Goal: Task Accomplishment & Management: Complete application form

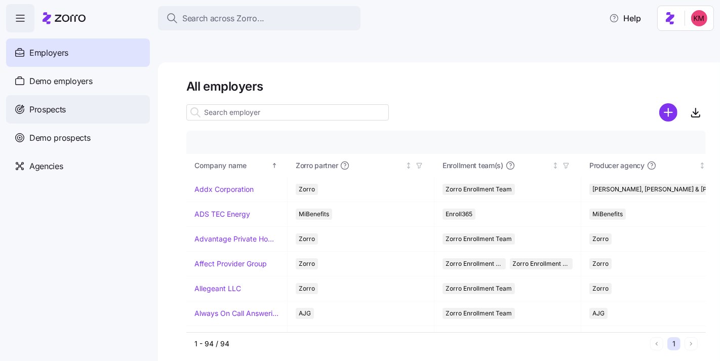
click at [91, 108] on div "Prospects" at bounding box center [78, 109] width 144 height 28
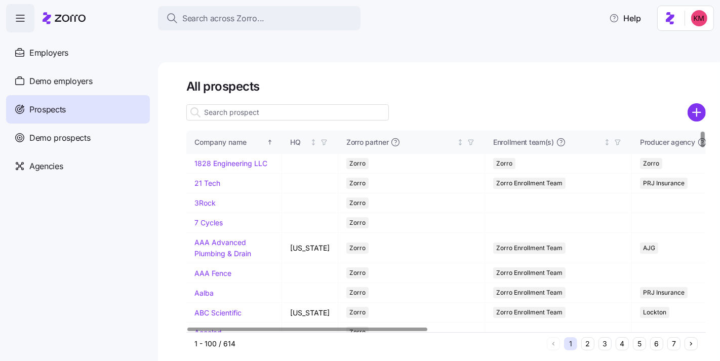
drag, startPoint x: 691, startPoint y: 86, endPoint x: 552, endPoint y: 100, distance: 140.3
click at [691, 104] on circle "add icon" at bounding box center [696, 112] width 17 height 17
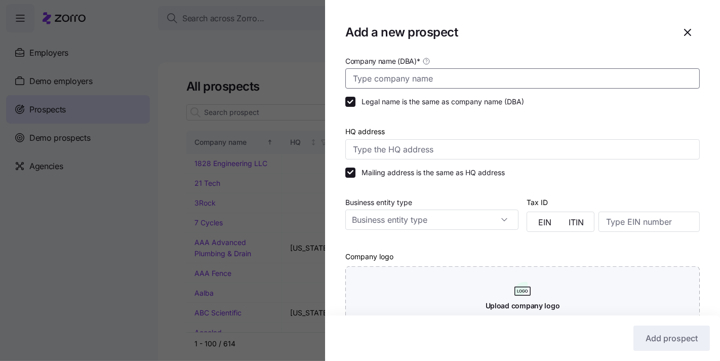
click at [372, 75] on input "Company name (DBA) *" at bounding box center [522, 78] width 354 height 20
paste input "Amanym Capital"
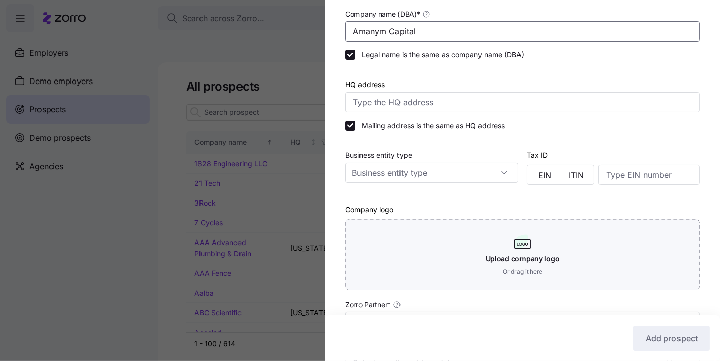
scroll to position [197, 0]
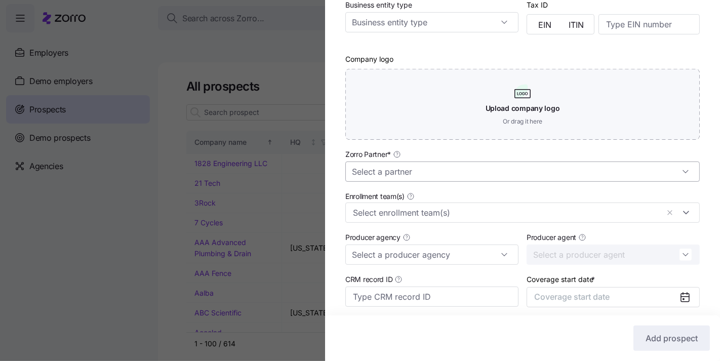
type input "Amanym Capital"
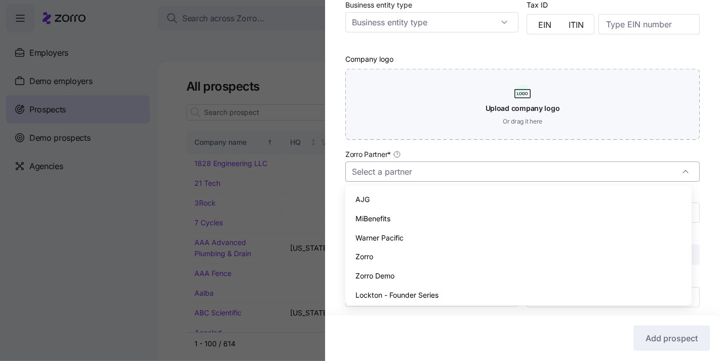
click at [445, 171] on input "Zorro Partner *" at bounding box center [522, 171] width 354 height 20
click at [420, 260] on div "Zorro" at bounding box center [518, 256] width 338 height 19
type input "Zorro"
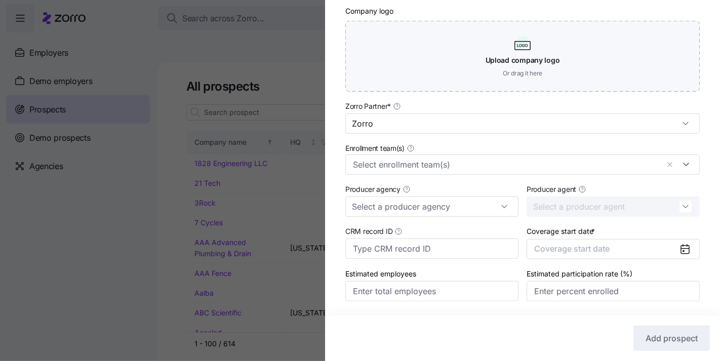
scroll to position [276, 0]
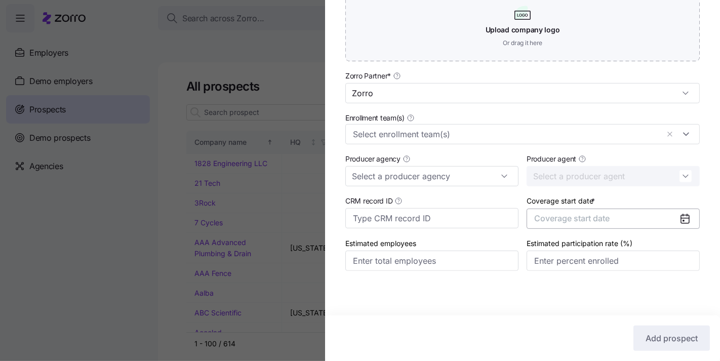
click at [574, 214] on span "Coverage start date" at bounding box center [571, 218] width 75 height 10
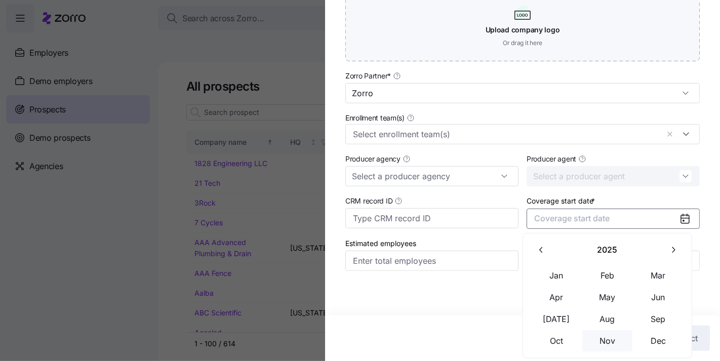
click at [622, 339] on button "Nov" at bounding box center [607, 340] width 51 height 21
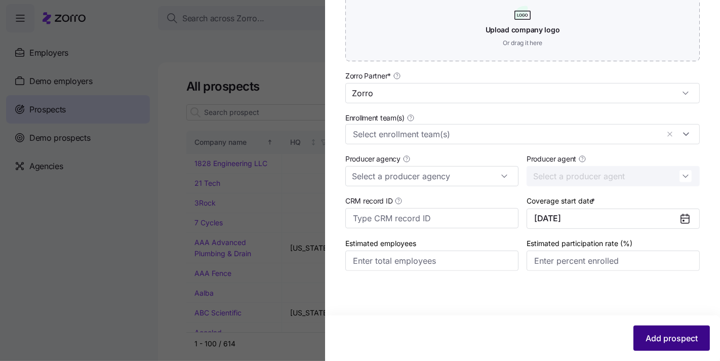
click at [645, 332] on span "Add prospect" at bounding box center [671, 338] width 52 height 12
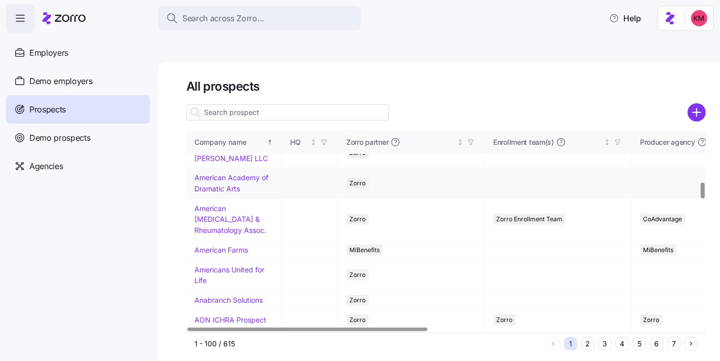
scroll to position [632, 0]
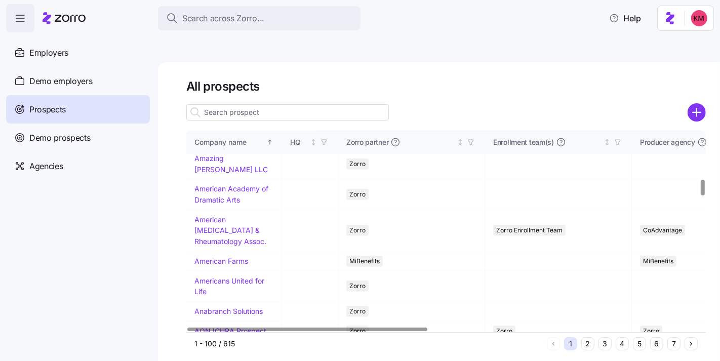
click at [221, 143] on link "Amanym Capital" at bounding box center [221, 138] width 55 height 9
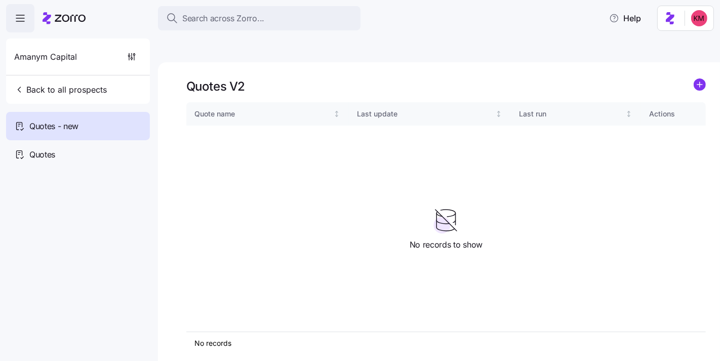
click at [670, 78] on div "Quotes V2" at bounding box center [445, 86] width 519 height 16
click at [700, 79] on circle "add icon" at bounding box center [699, 84] width 11 height 11
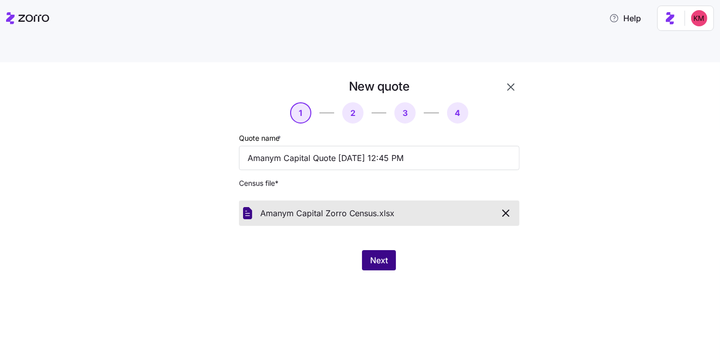
click at [389, 250] on button "Next" at bounding box center [379, 260] width 34 height 20
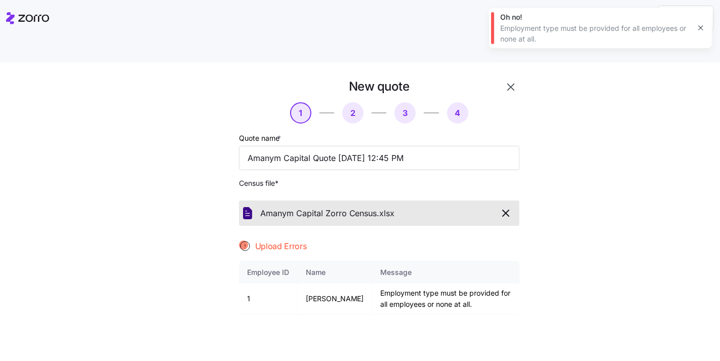
click at [499, 207] on icon "button" at bounding box center [505, 213] width 12 height 12
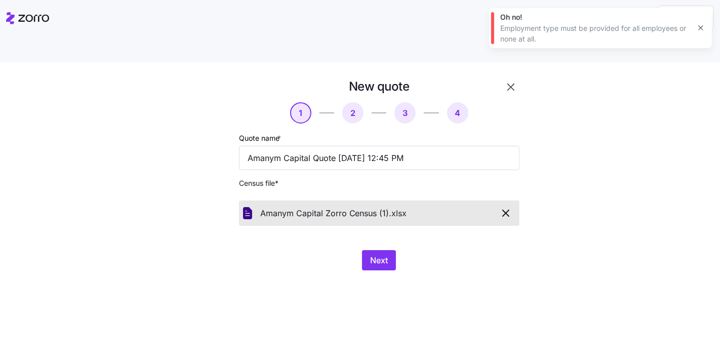
drag, startPoint x: 426, startPoint y: 282, endPoint x: 408, endPoint y: 263, distance: 25.8
click at [426, 282] on div "New quote 1 2 3 4 Quote name * Amanym Capital Quote 09/05/2025 12:45 PM Census …" at bounding box center [360, 223] width 720 height 322
click at [383, 254] on span "Next" at bounding box center [379, 260] width 18 height 12
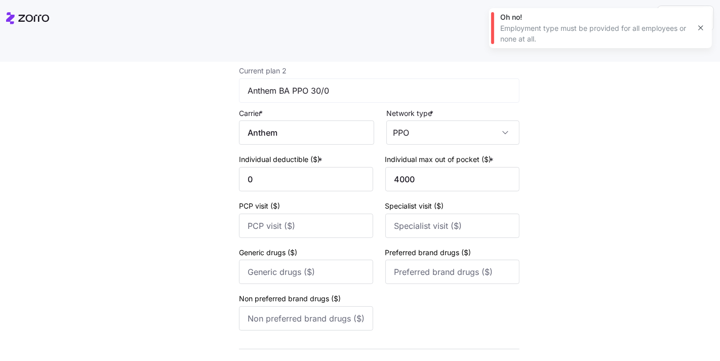
scroll to position [427, 0]
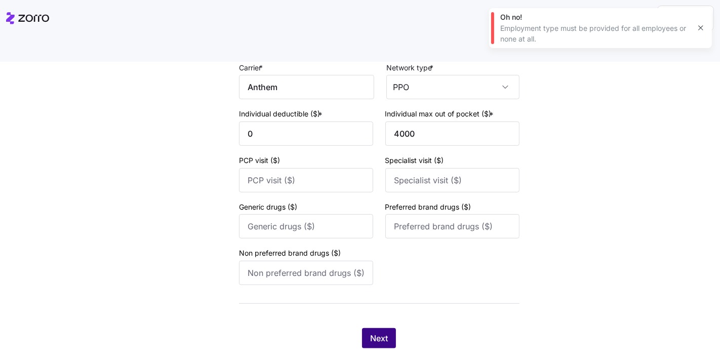
click at [371, 332] on span "Next" at bounding box center [379, 338] width 18 height 12
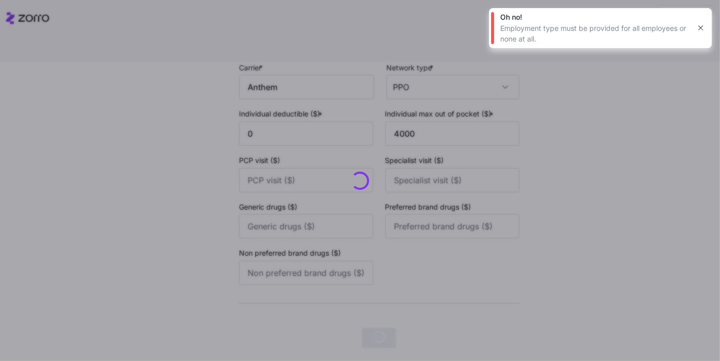
scroll to position [0, 0]
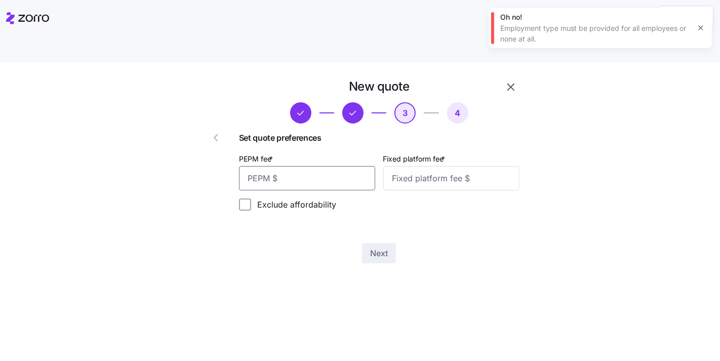
click at [301, 166] on input "PEPM fee *" at bounding box center [307, 178] width 136 height 24
type input "20"
type input "1000"
click at [381, 247] on span "Next" at bounding box center [379, 253] width 18 height 12
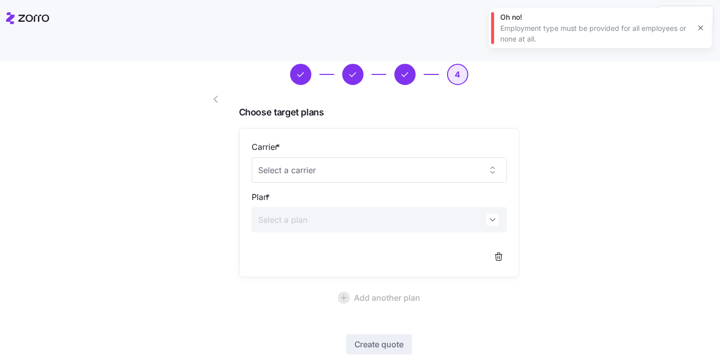
scroll to position [74, 0]
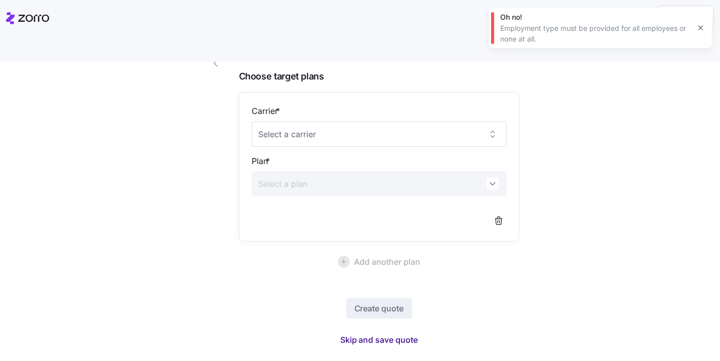
click at [380, 333] on span "Skip and save quote" at bounding box center [379, 339] width 78 height 12
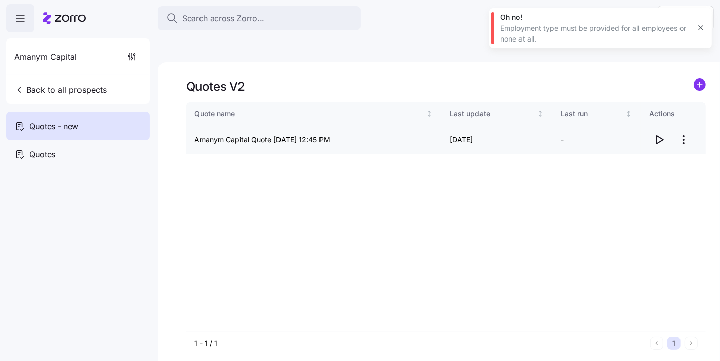
click at [655, 134] on icon "button" at bounding box center [659, 140] width 12 height 12
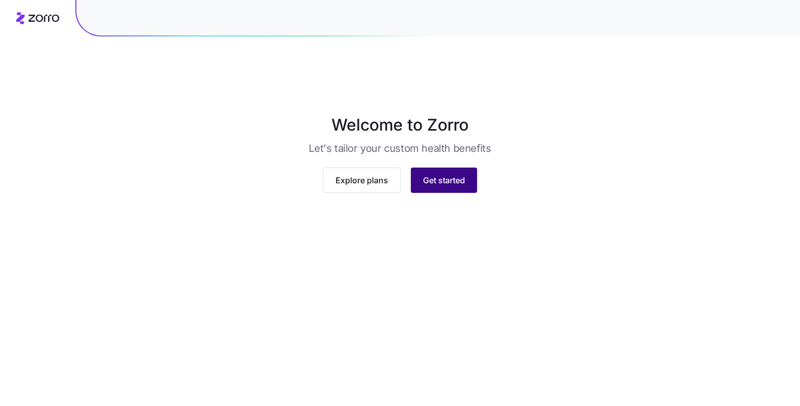
click at [477, 193] on button "Get started" at bounding box center [444, 180] width 66 height 25
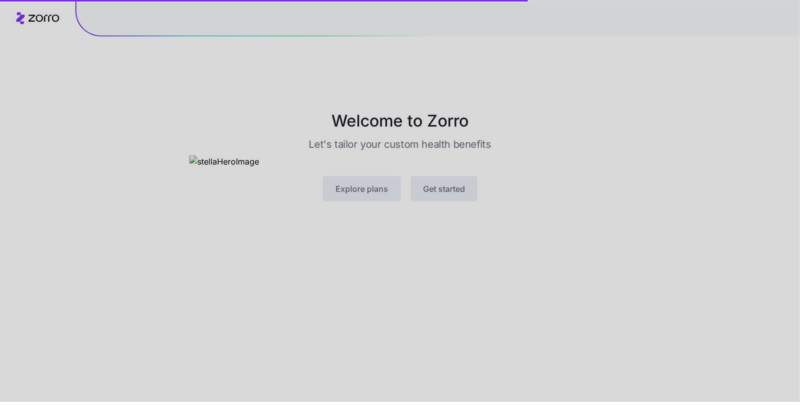
scroll to position [5, 0]
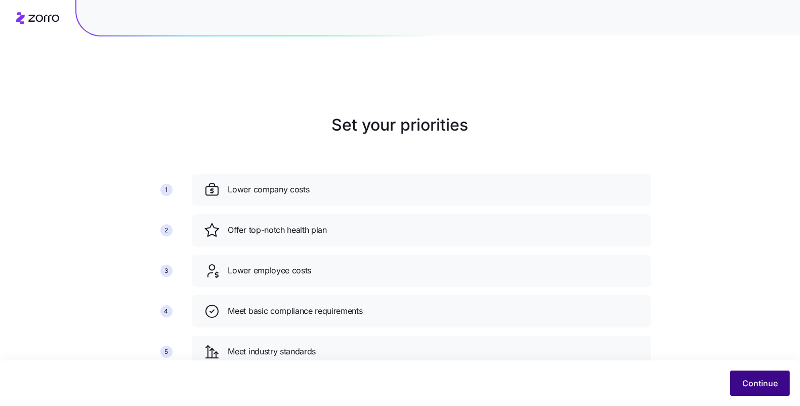
click at [740, 383] on button "Continue" at bounding box center [760, 382] width 60 height 25
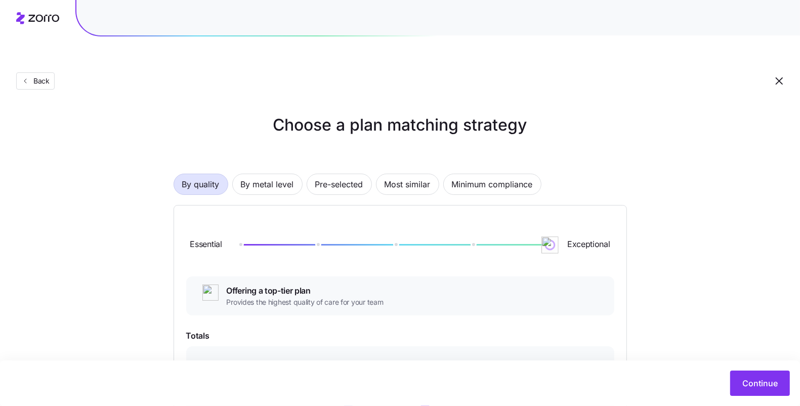
drag, startPoint x: 316, startPoint y: 218, endPoint x: 605, endPoint y: 212, distance: 289.5
click at [605, 218] on div "Essential Exceptional" at bounding box center [400, 245] width 428 height 55
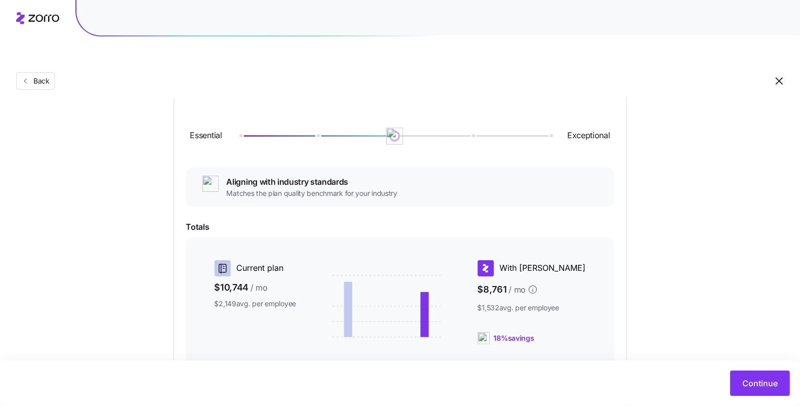
drag, startPoint x: 552, startPoint y: 113, endPoint x: 415, endPoint y: 112, distance: 136.1
click at [415, 135] on div at bounding box center [394, 136] width 311 height 2
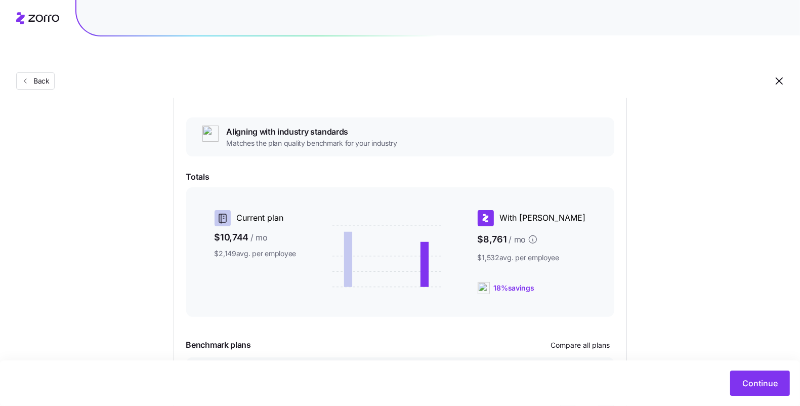
scroll to position [106, 0]
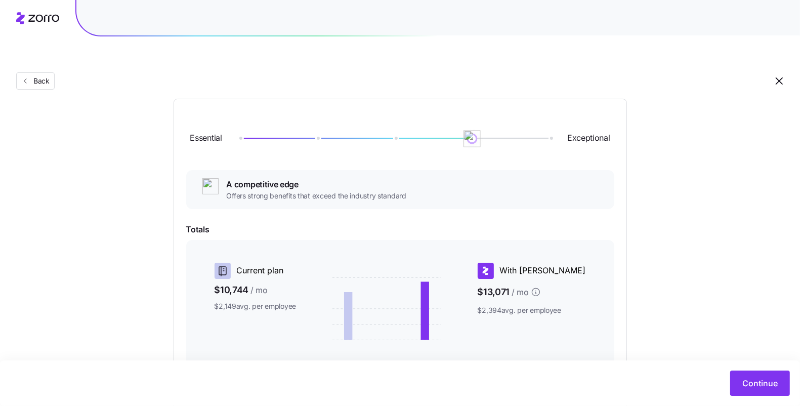
drag, startPoint x: 399, startPoint y: 112, endPoint x: 464, endPoint y: 116, distance: 64.4
click at [464, 136] on div at bounding box center [394, 139] width 311 height 6
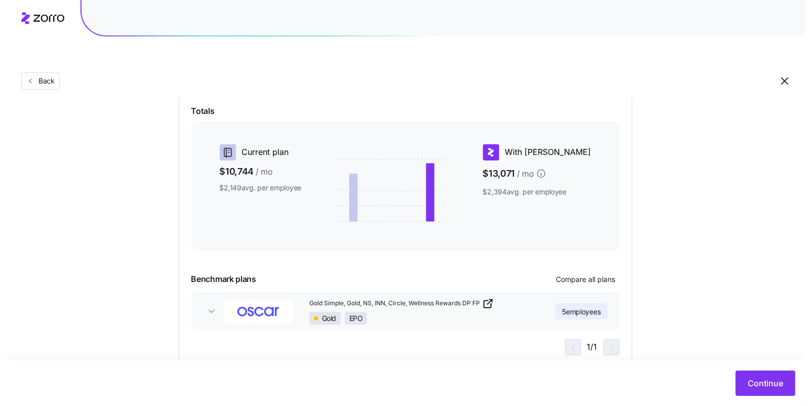
scroll to position [227, 0]
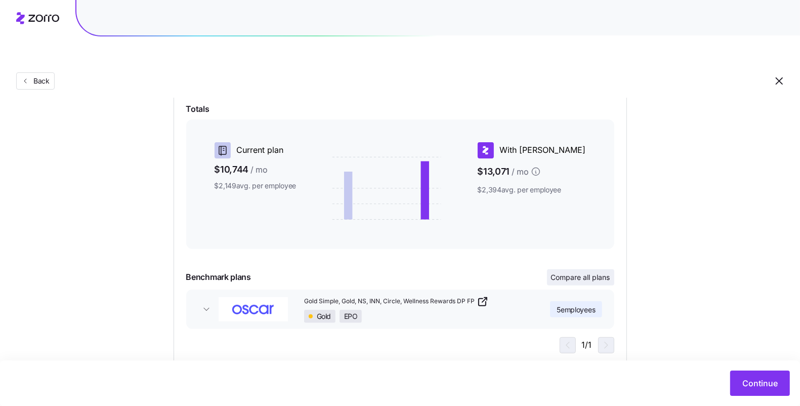
click at [566, 272] on span "Compare all plans" at bounding box center [580, 277] width 59 height 10
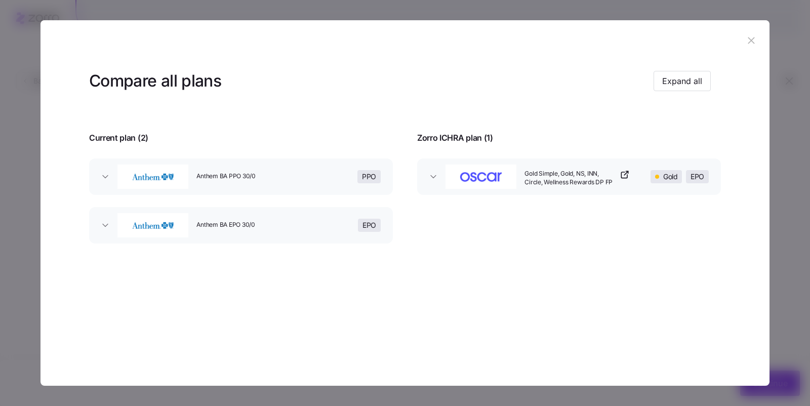
click at [417, 175] on button "Gold Simple, Gold, NS, INN, Circle, Wellness Rewards DP FP Gold EPO" at bounding box center [569, 176] width 304 height 36
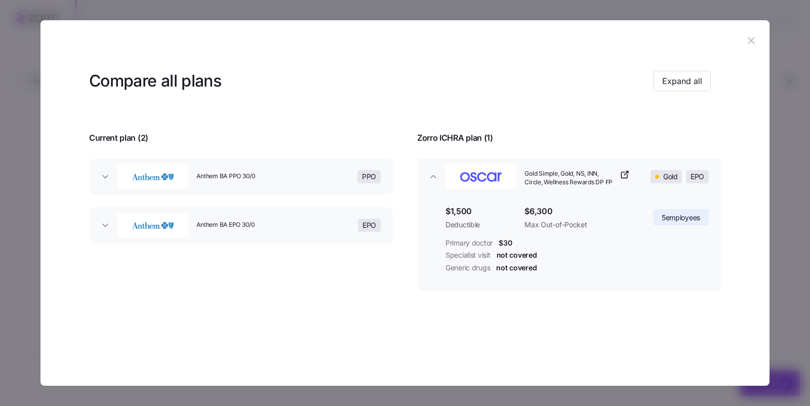
click at [100, 169] on button "Anthem BA PPO 30/0 PPO" at bounding box center [241, 176] width 304 height 36
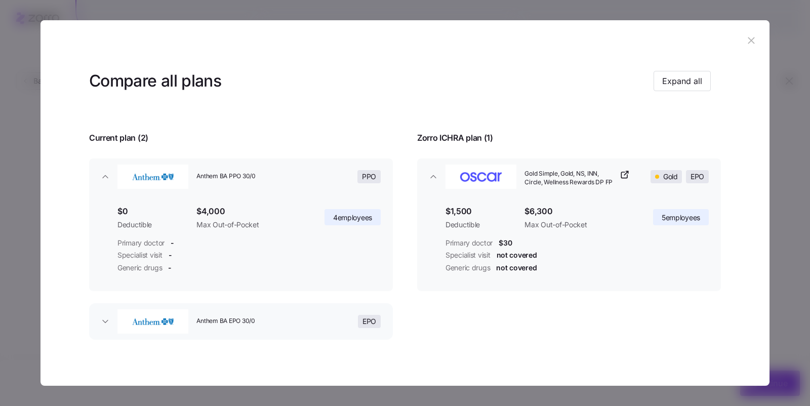
click at [106, 327] on button "Anthem BA EPO 30/0 EPO" at bounding box center [241, 321] width 304 height 36
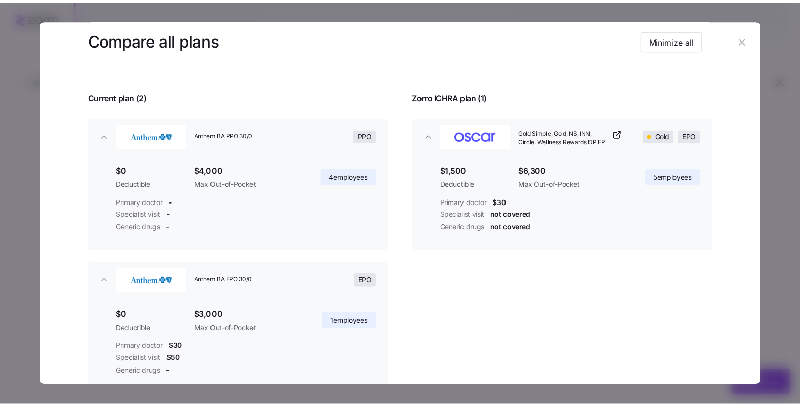
scroll to position [0, 0]
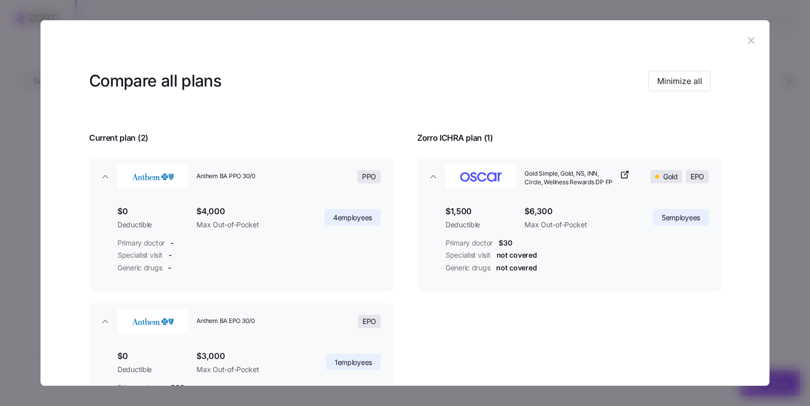
click at [752, 44] on button "button" at bounding box center [751, 40] width 16 height 16
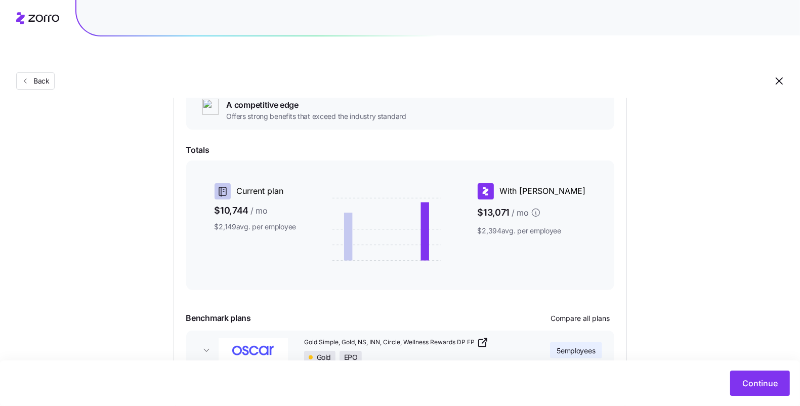
scroll to position [1, 0]
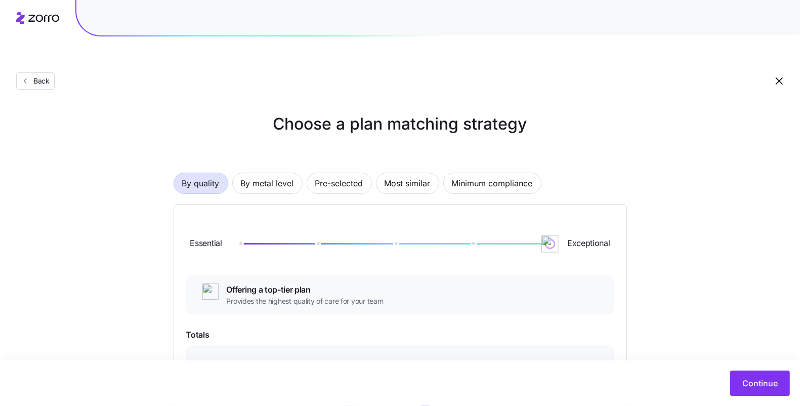
drag, startPoint x: 474, startPoint y: 218, endPoint x: 623, endPoint y: 226, distance: 149.5
click at [595, 224] on div "Essential Exceptional" at bounding box center [400, 244] width 428 height 55
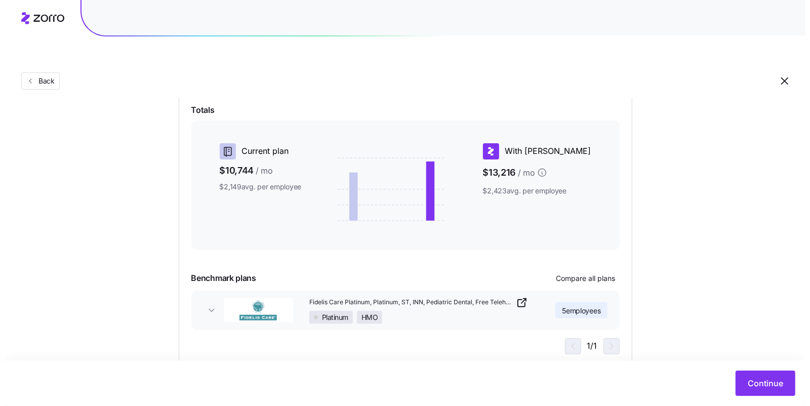
scroll to position [227, 0]
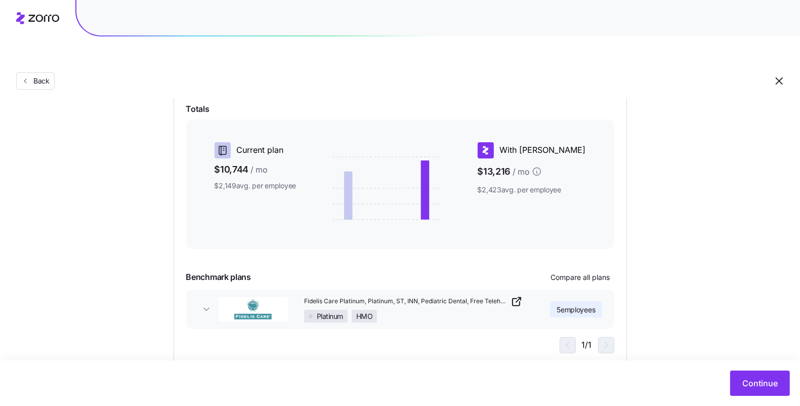
click at [581, 263] on div "Essential Exceptional Offering a top-tier plan Provides the highest quality of …" at bounding box center [400, 172] width 428 height 362
click at [581, 269] on button "Compare all plans" at bounding box center [580, 277] width 67 height 16
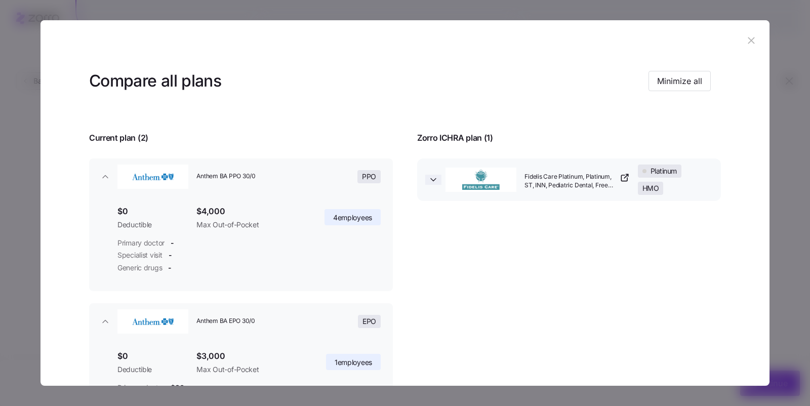
click at [431, 179] on icon "button" at bounding box center [433, 179] width 5 height 3
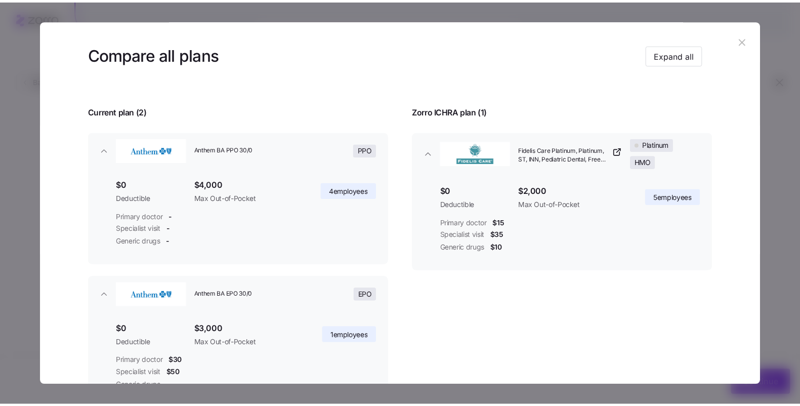
scroll to position [51, 0]
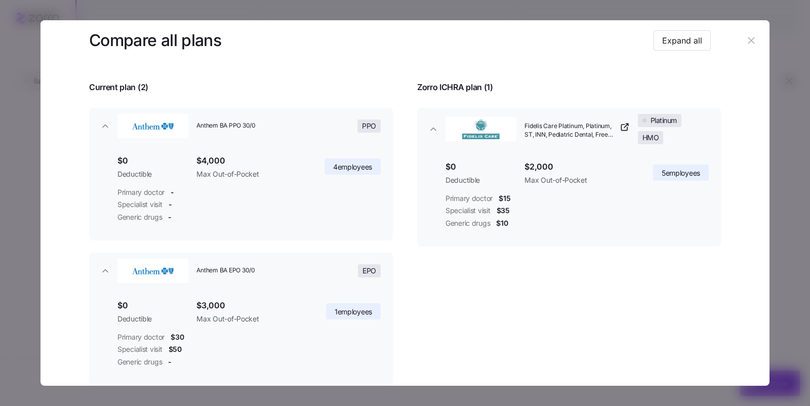
click at [745, 41] on icon "button" at bounding box center [750, 40] width 11 height 11
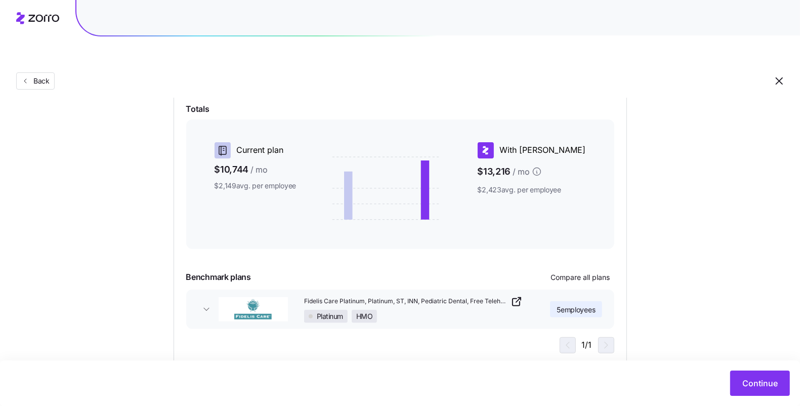
scroll to position [24, 0]
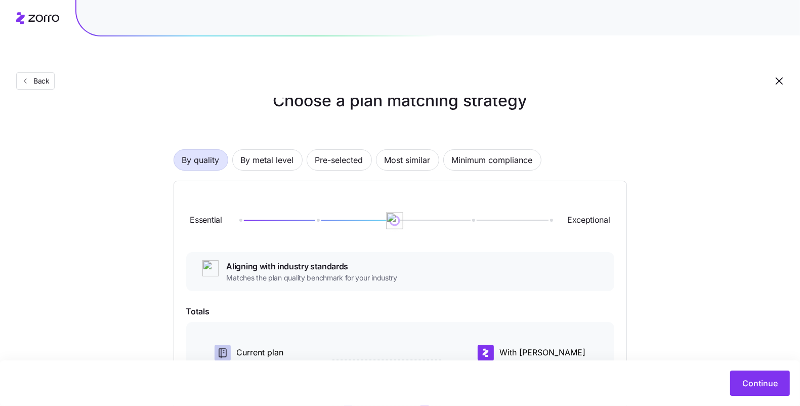
drag, startPoint x: 544, startPoint y: 199, endPoint x: 403, endPoint y: 202, distance: 140.7
click at [403, 212] on img at bounding box center [394, 220] width 17 height 17
click at [696, 179] on div "Choose a plan matching strategy By quality By metal level Pre-selected Most sim…" at bounding box center [400, 329] width 800 height 480
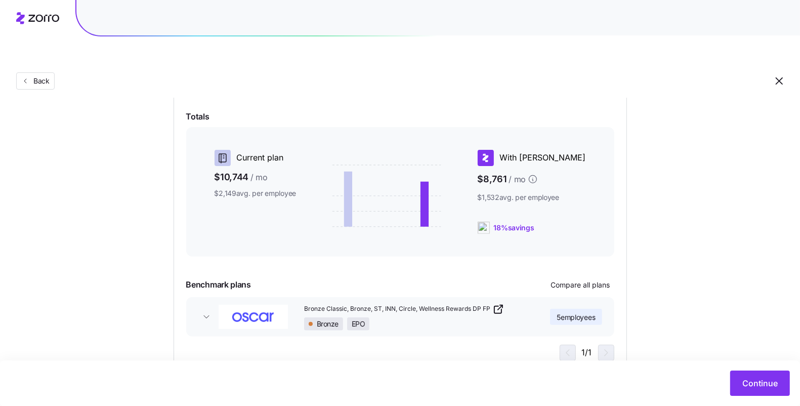
scroll to position [227, 0]
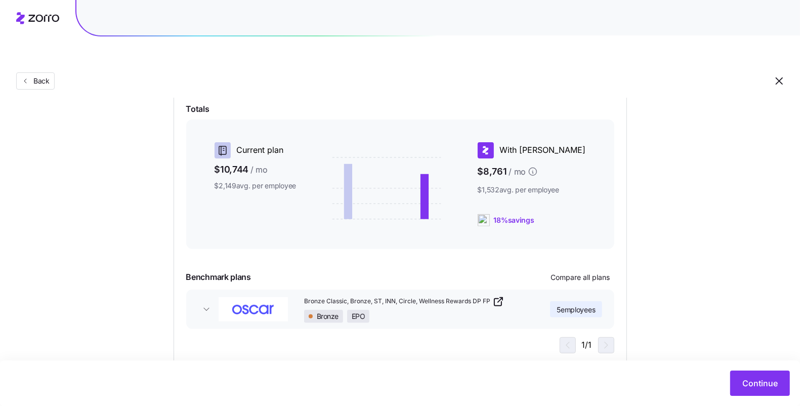
click at [574, 305] on span "5 employees" at bounding box center [576, 310] width 38 height 10
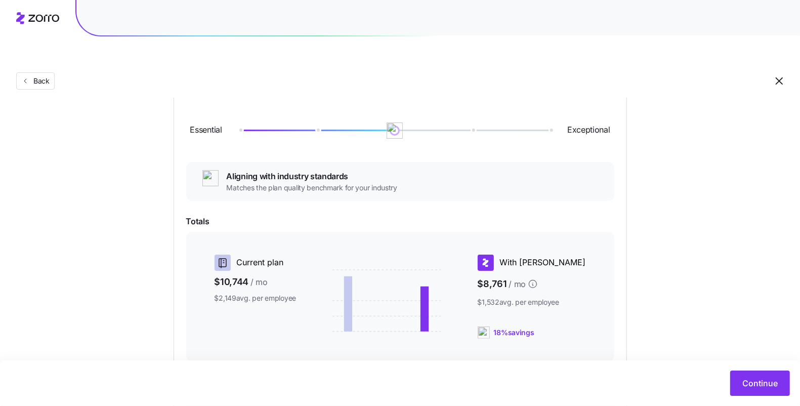
scroll to position [1, 0]
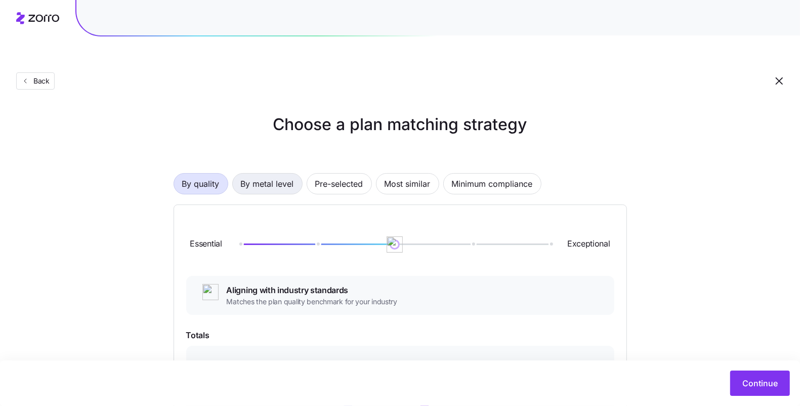
click at [271, 174] on span "By metal level" at bounding box center [267, 184] width 53 height 20
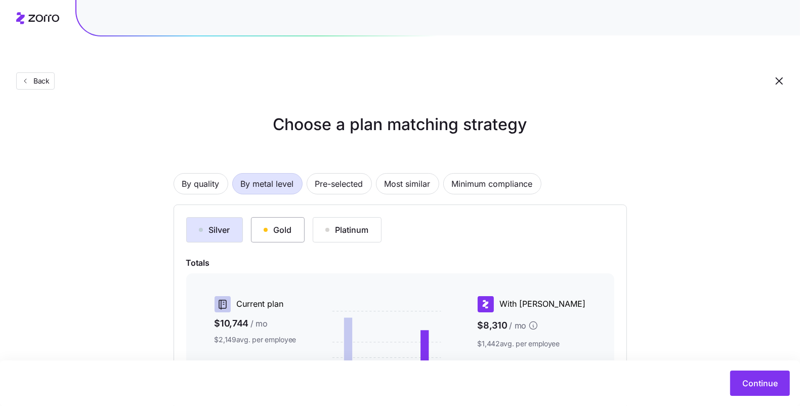
click at [288, 224] on div "Gold" at bounding box center [278, 230] width 28 height 12
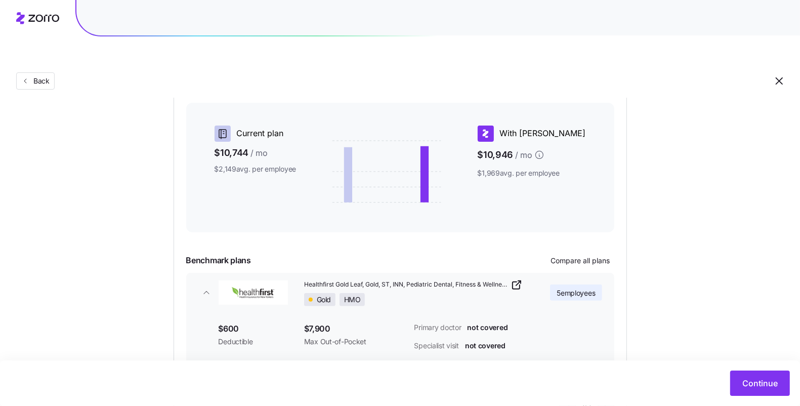
scroll to position [73, 0]
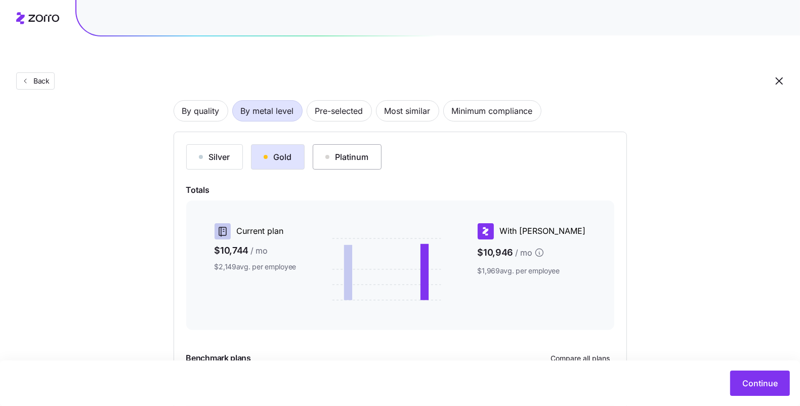
click at [334, 151] on div "Platinum" at bounding box center [347, 157] width 44 height 12
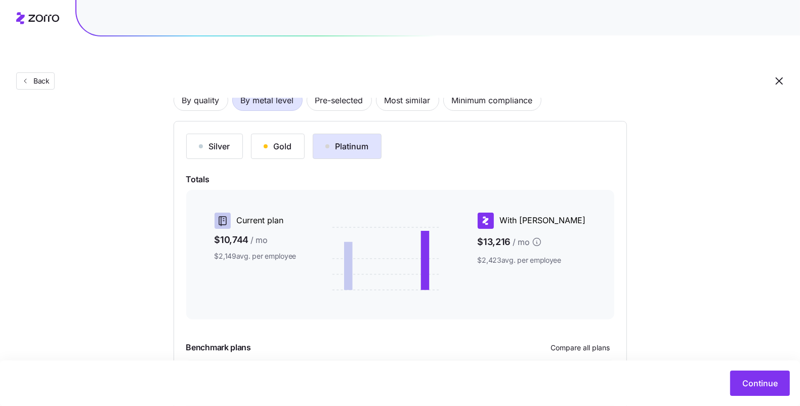
scroll to position [82, 0]
click at [289, 142] on div "Gold" at bounding box center [278, 148] width 28 height 12
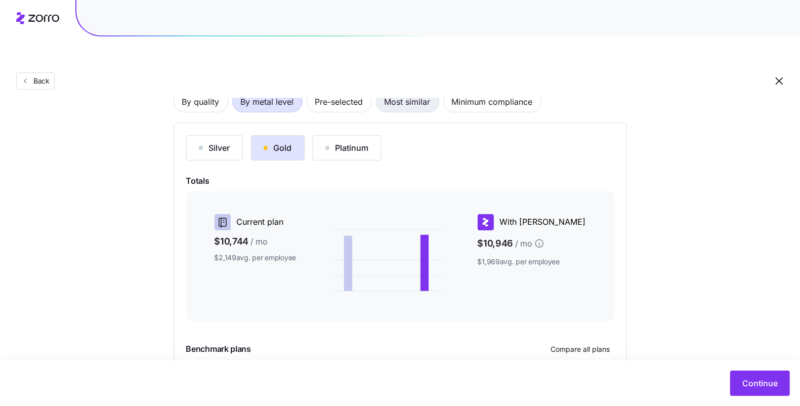
click at [397, 92] on span "Most similar" at bounding box center [408, 102] width 46 height 20
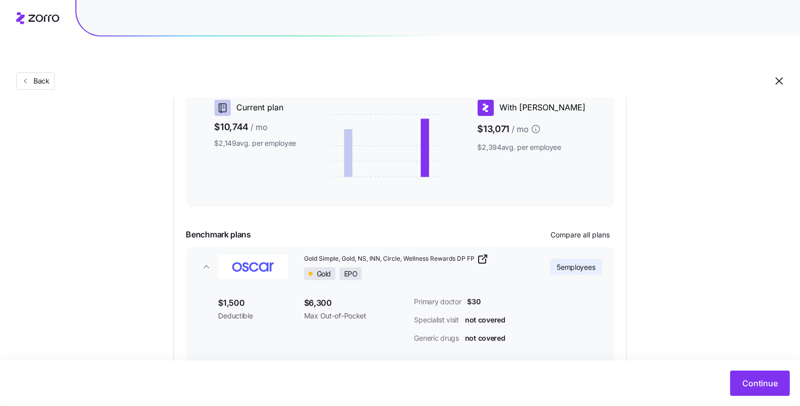
scroll to position [63, 0]
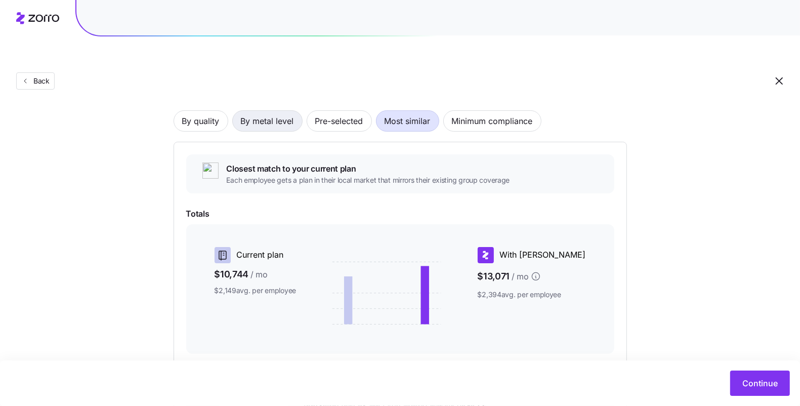
click at [260, 111] on span "By metal level" at bounding box center [267, 121] width 53 height 20
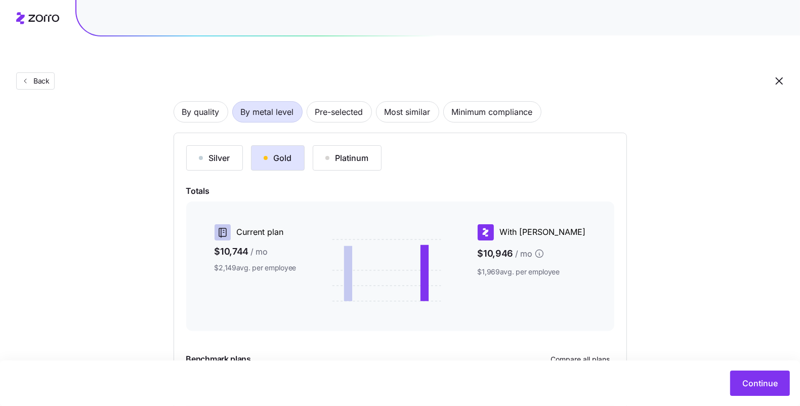
scroll to position [84, 0]
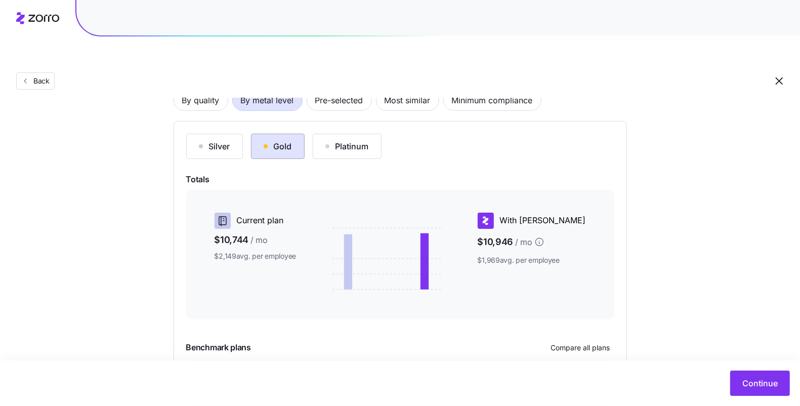
click at [272, 140] on div "Gold" at bounding box center [278, 146] width 28 height 12
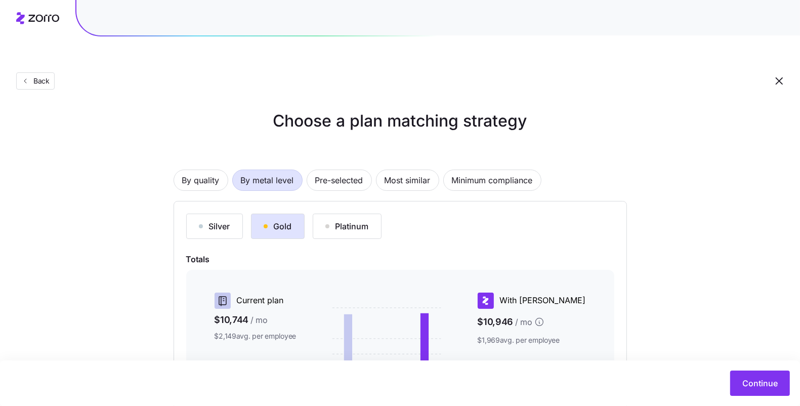
scroll to position [0, 0]
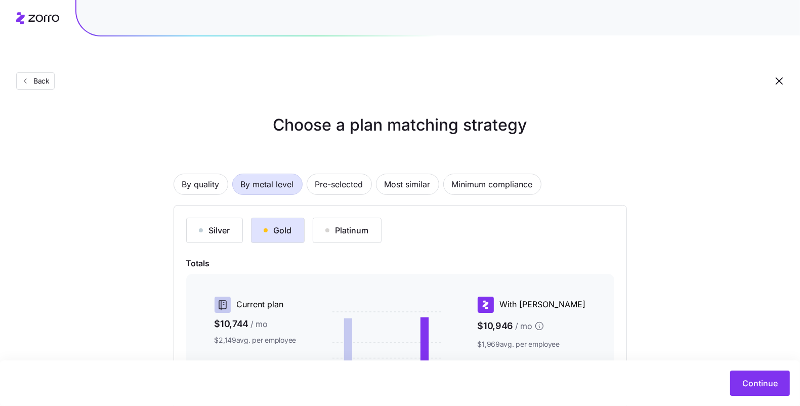
click at [43, 15] on icon at bounding box center [37, 18] width 43 height 12
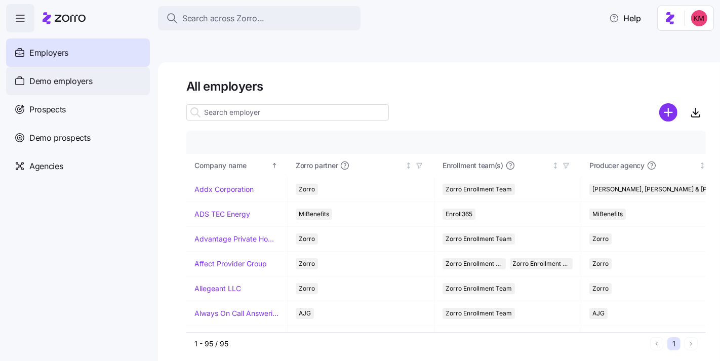
click at [63, 87] on span "Demo employers" at bounding box center [60, 81] width 63 height 13
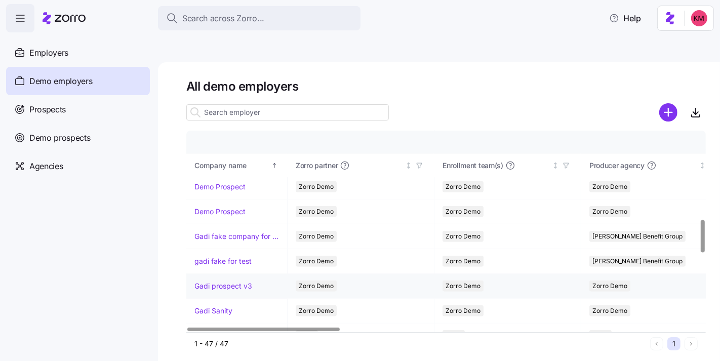
scroll to position [645, 0]
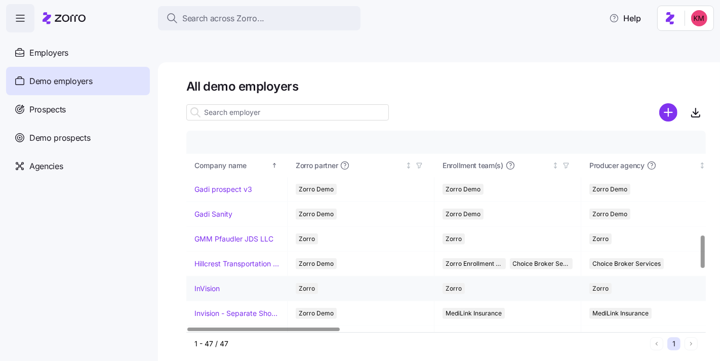
click at [214, 283] on link "InVision" at bounding box center [206, 288] width 25 height 10
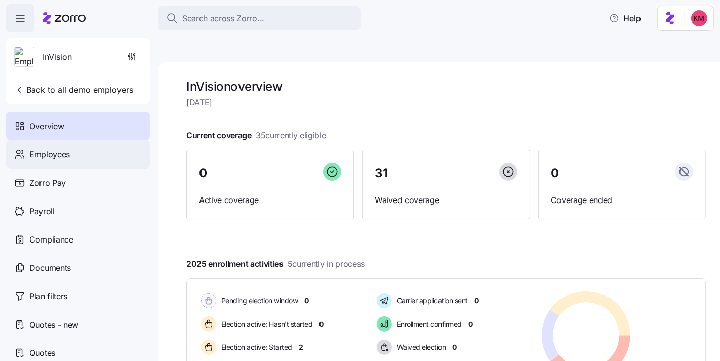
click at [88, 153] on div "Employees" at bounding box center [78, 154] width 144 height 28
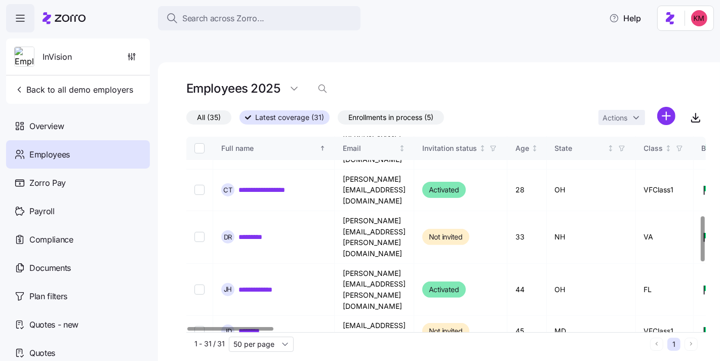
scroll to position [331, 0]
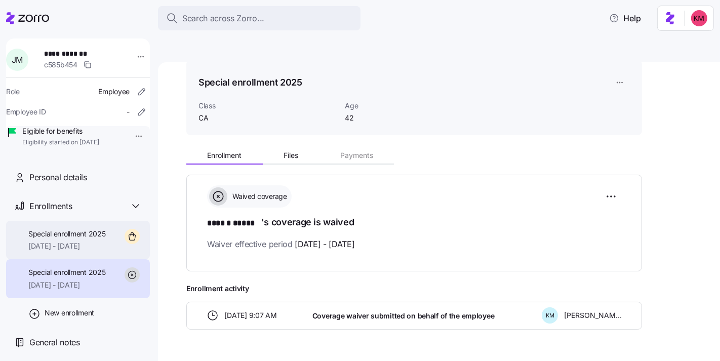
scroll to position [43, 0]
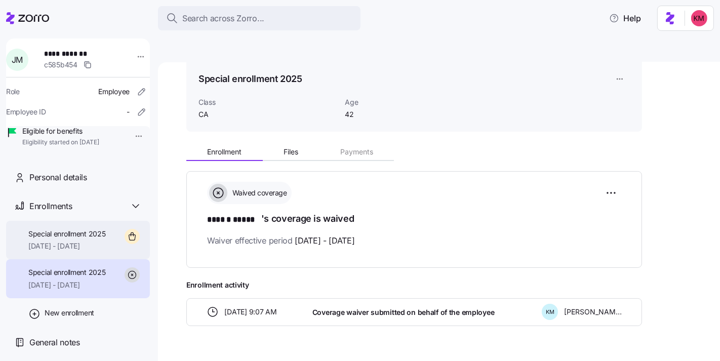
click at [86, 239] on span "Special enrollment 2025" at bounding box center [66, 234] width 77 height 10
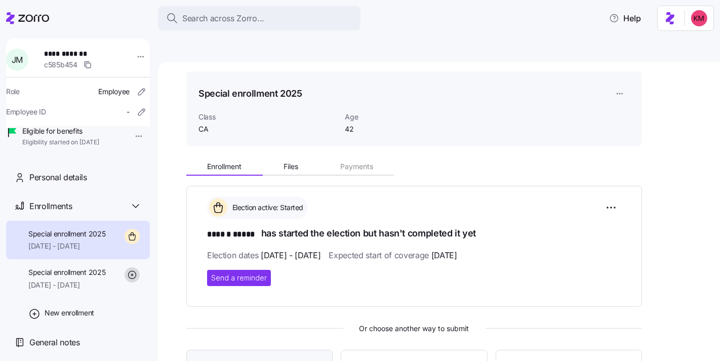
scroll to position [85, 0]
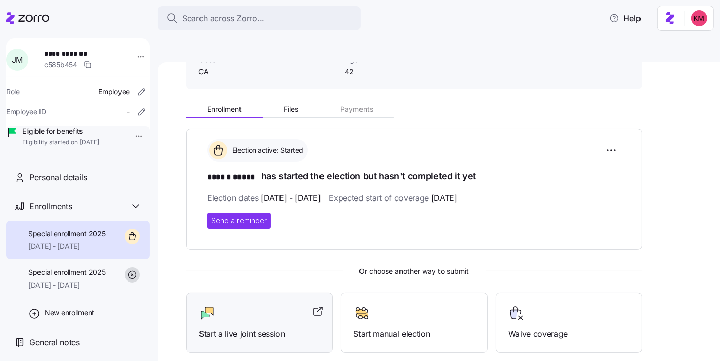
click at [235, 305] on div "Start a live joint session" at bounding box center [259, 322] width 121 height 35
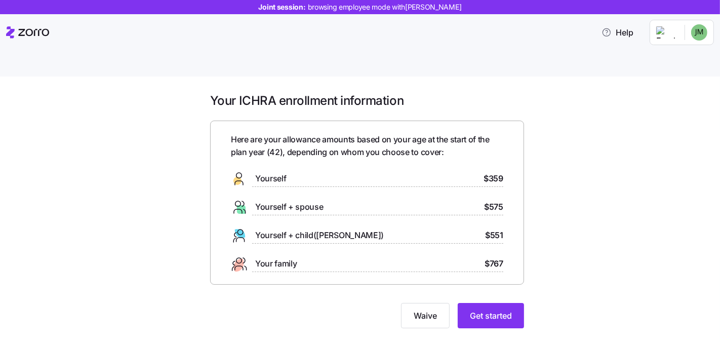
click at [496, 304] on div "Your ICHRA enrollment information Here are your allowance amounts based on your…" at bounding box center [367, 216] width 330 height 247
click at [498, 309] on span "Get started" at bounding box center [491, 315] width 42 height 12
click at [513, 303] on button "Get started" at bounding box center [490, 315] width 66 height 25
click at [592, 171] on div "Your ICHRA enrollment information Here are your allowance amounts based on your…" at bounding box center [366, 216] width 677 height 247
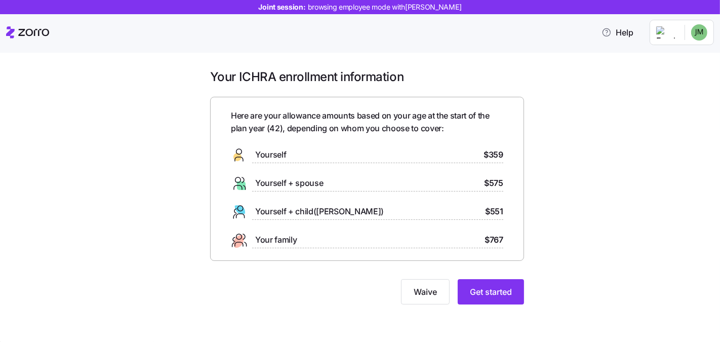
click at [591, 226] on div "Your ICHRA enrollment information Here are your allowance amounts based on your…" at bounding box center [366, 192] width 677 height 247
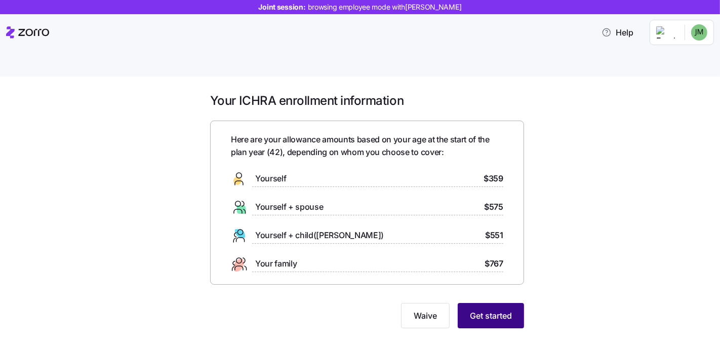
click at [501, 309] on span "Get started" at bounding box center [491, 315] width 42 height 12
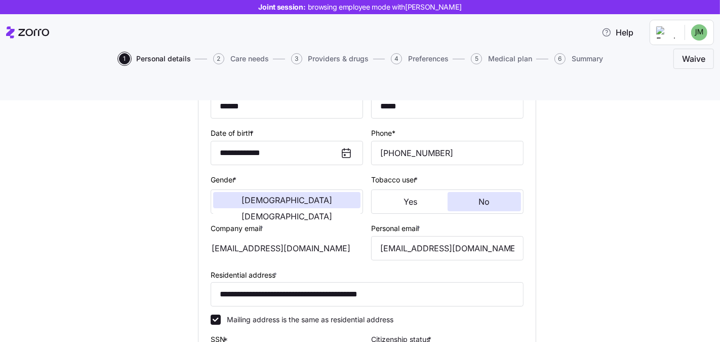
scroll to position [134, 0]
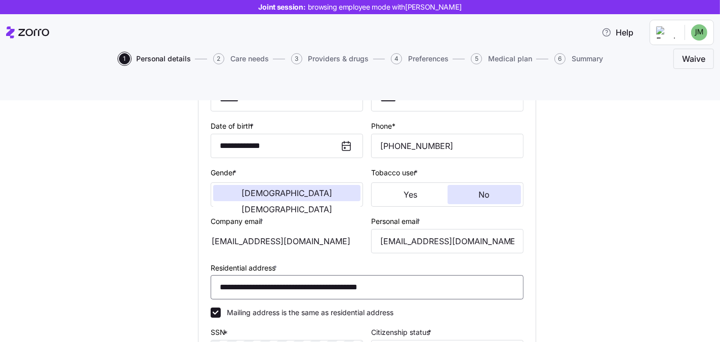
click at [324, 275] on input "**********" at bounding box center [367, 287] width 313 height 24
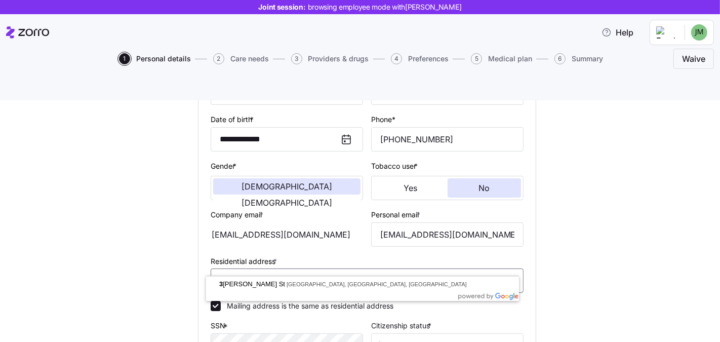
scroll to position [140, 0]
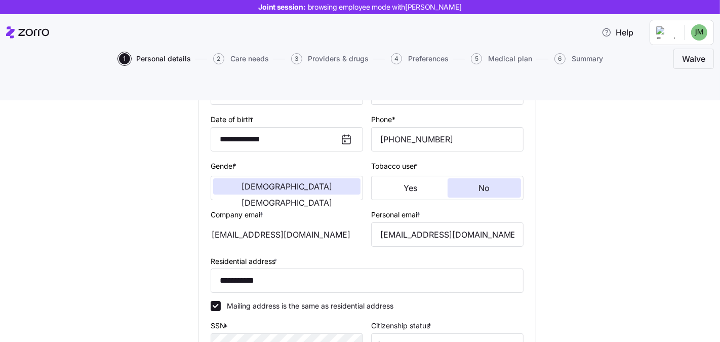
type input "**********"
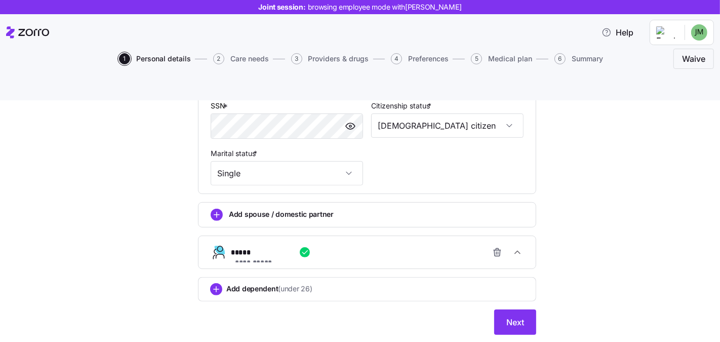
scroll to position [362, 0]
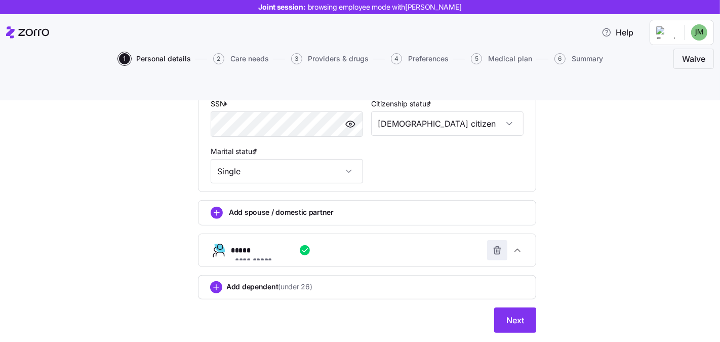
click at [496, 245] on icon "button" at bounding box center [497, 250] width 10 height 10
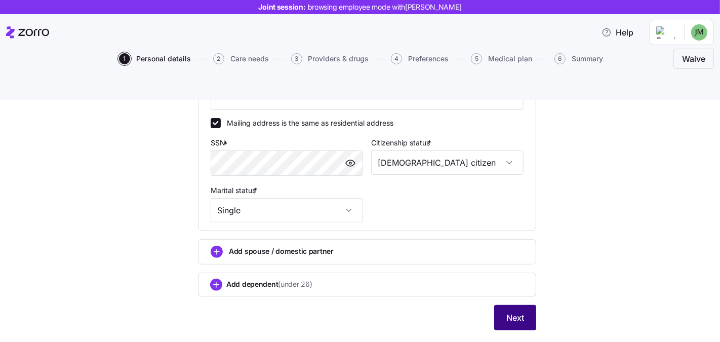
click at [500, 305] on button "Next" at bounding box center [515, 317] width 42 height 25
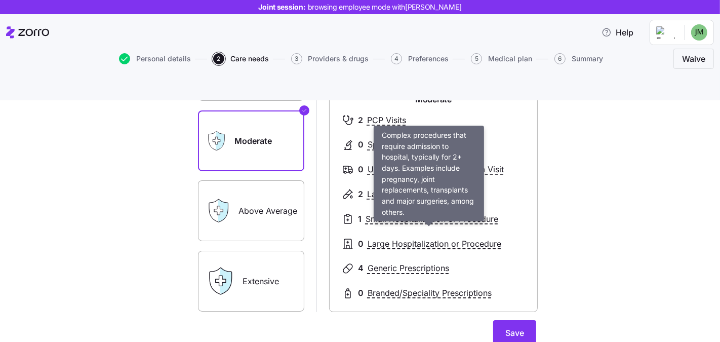
scroll to position [201, 0]
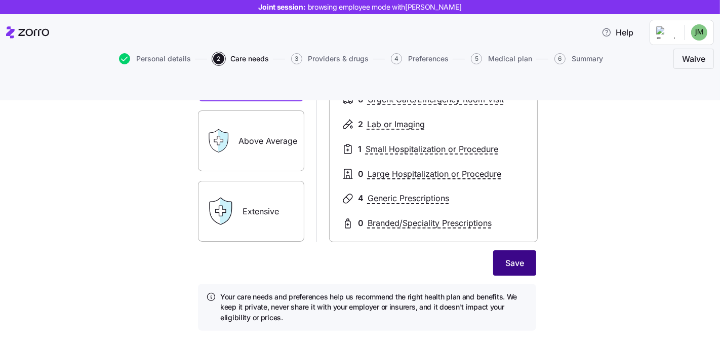
click at [498, 250] on button "Save" at bounding box center [514, 262] width 43 height 25
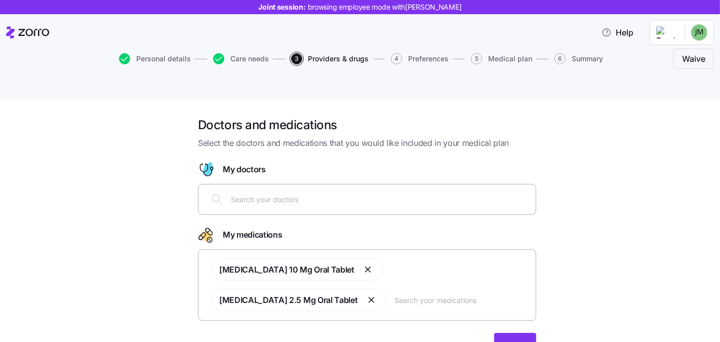
click at [289, 193] on input "text" at bounding box center [380, 198] width 299 height 11
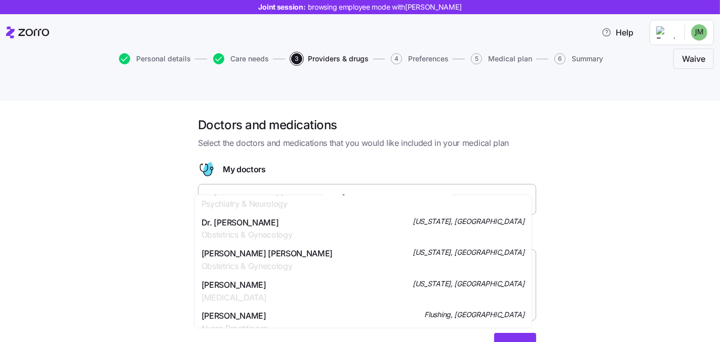
scroll to position [187, 0]
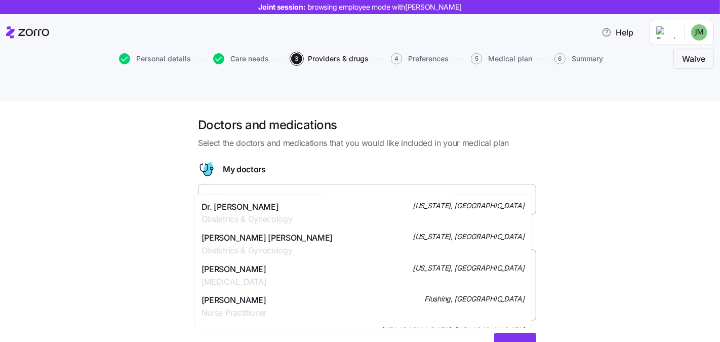
type input "[PERSON_NAME]"
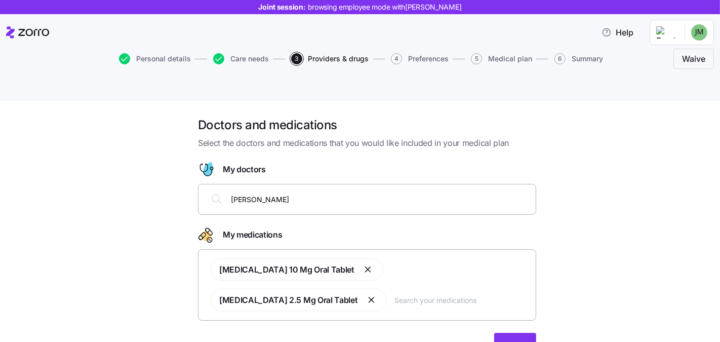
click at [139, 180] on div "Doctors and medications Select the doctors and medications that you would like …" at bounding box center [366, 243] width 677 height 253
click at [522, 332] on button "Next" at bounding box center [515, 344] width 42 height 25
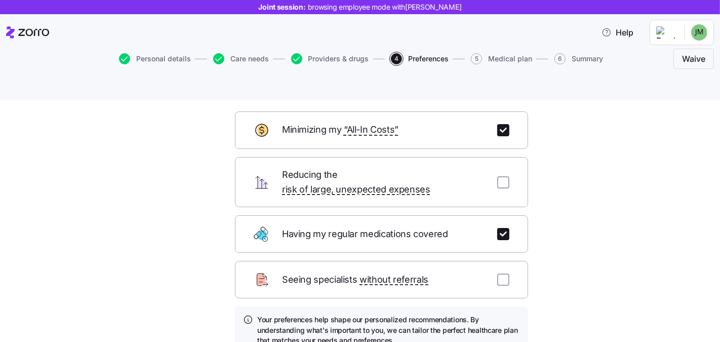
scroll to position [107, 0]
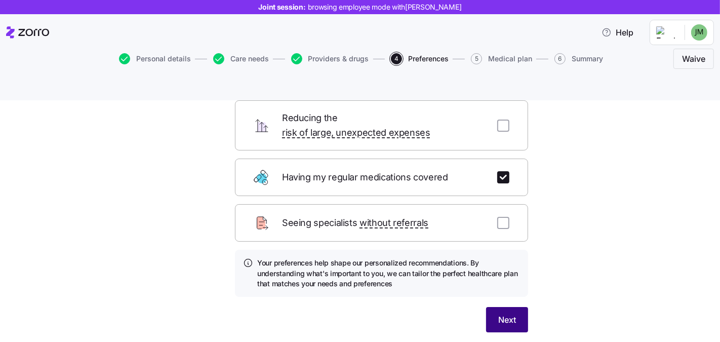
click at [510, 313] on span "Next" at bounding box center [507, 319] width 18 height 12
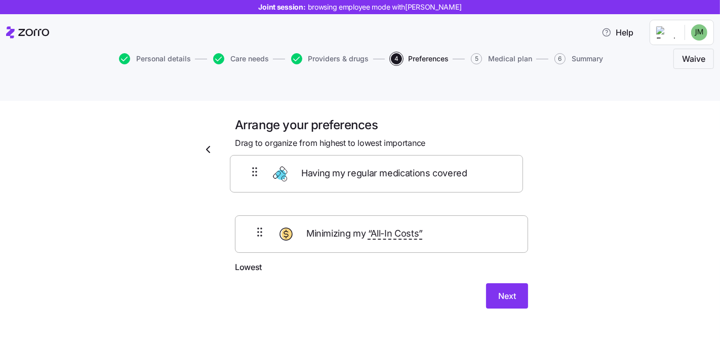
drag, startPoint x: 266, startPoint y: 218, endPoint x: 261, endPoint y: 164, distance: 53.4
click at [261, 178] on div "Minimizing my “All-In Costs” Having my regular medications covered" at bounding box center [381, 219] width 293 height 82
drag, startPoint x: 256, startPoint y: 212, endPoint x: 253, endPoint y: 163, distance: 49.2
click at [253, 178] on div "Having my regular medications covered Minimizing my “All-In Costs”" at bounding box center [381, 219] width 293 height 82
drag, startPoint x: 258, startPoint y: 218, endPoint x: 256, endPoint y: 169, distance: 49.1
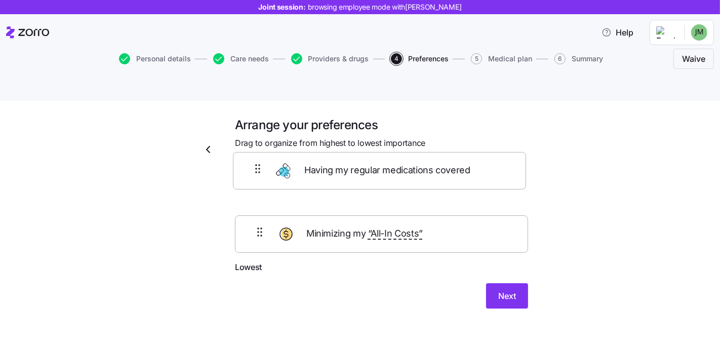
click at [256, 178] on div "Minimizing my “All-In Costs” Having my regular medications covered" at bounding box center [381, 219] width 293 height 82
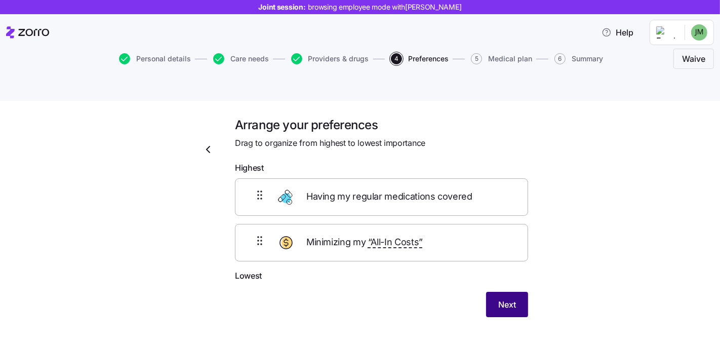
click at [494, 291] on button "Next" at bounding box center [507, 303] width 42 height 25
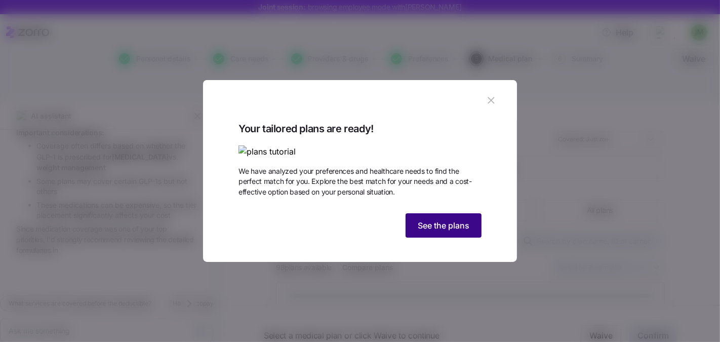
scroll to position [1399, 0]
click at [447, 231] on span "See the plans" at bounding box center [444, 225] width 52 height 12
type textarea "x"
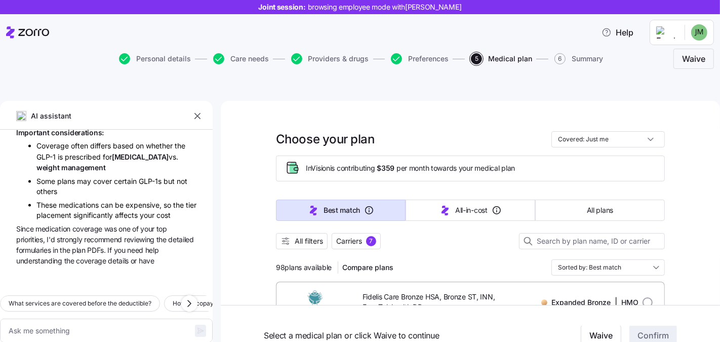
click at [201, 111] on icon "button" at bounding box center [197, 116] width 10 height 10
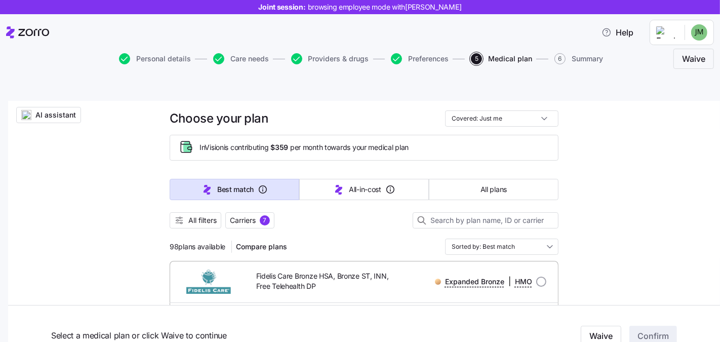
scroll to position [29, 0]
click at [194, 212] on button "All filters" at bounding box center [196, 220] width 52 height 16
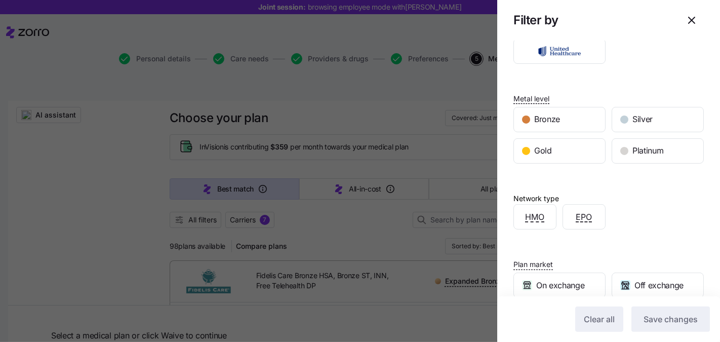
scroll to position [86, 0]
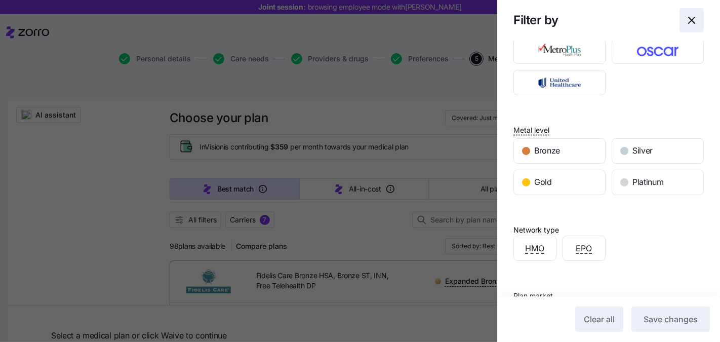
click at [680, 22] on span "button" at bounding box center [691, 20] width 23 height 23
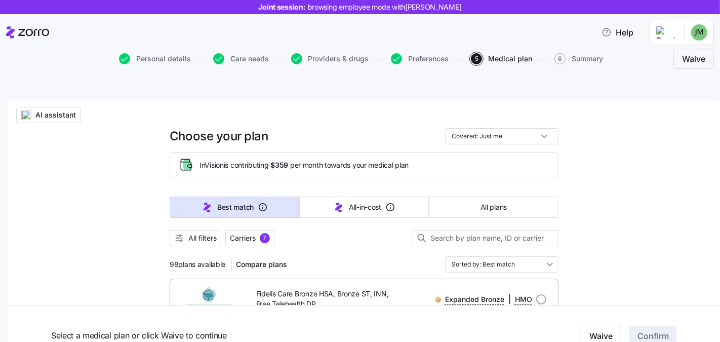
scroll to position [18, 0]
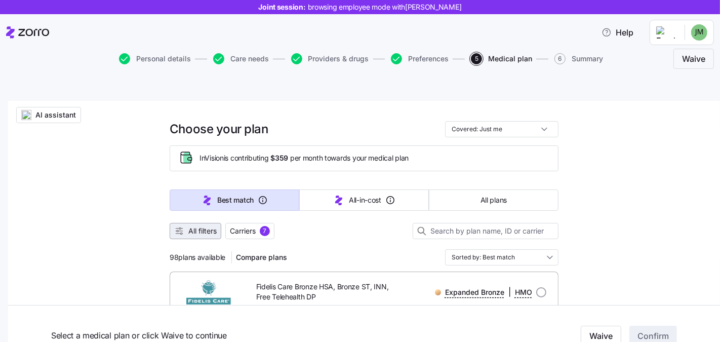
click at [204, 226] on span "All filters" at bounding box center [202, 231] width 28 height 10
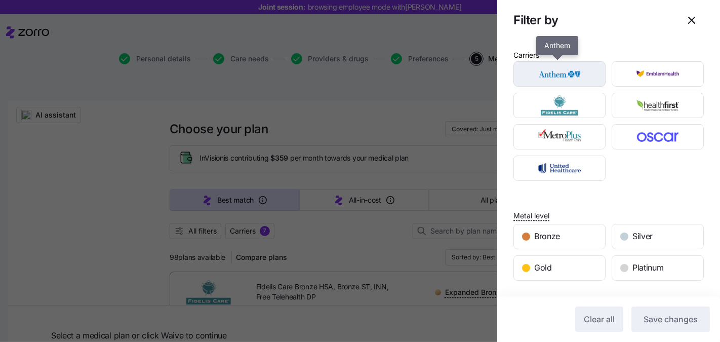
click at [569, 78] on img "button" at bounding box center [559, 74] width 74 height 20
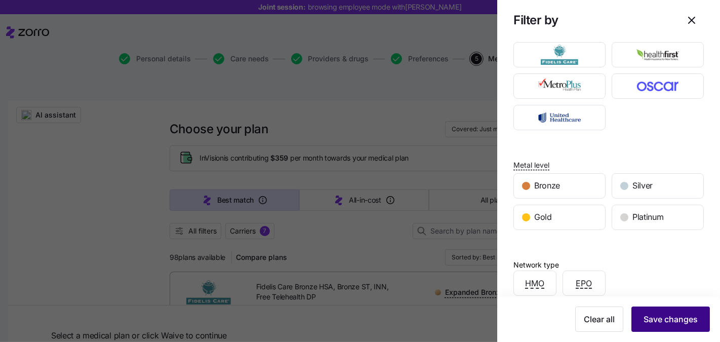
scroll to position [67, 0]
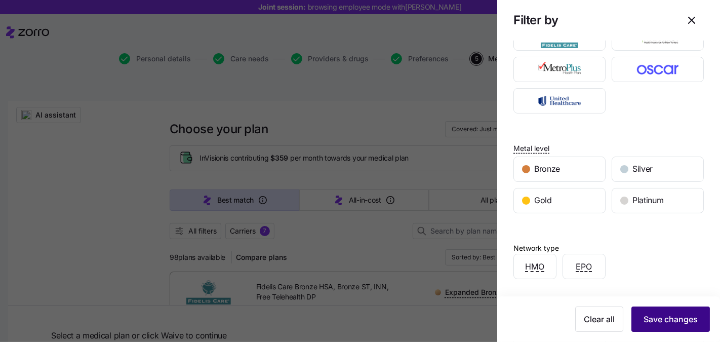
click at [658, 317] on span "Save changes" at bounding box center [670, 319] width 54 height 12
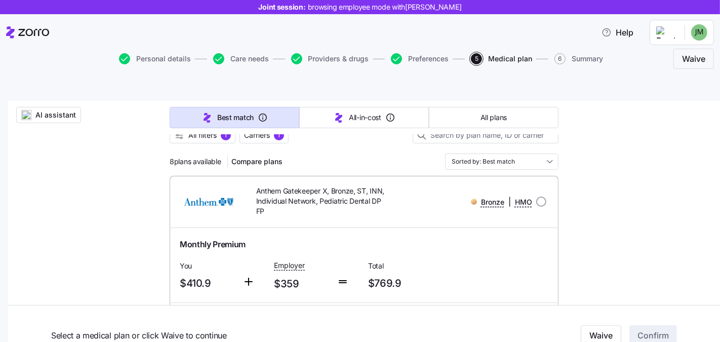
scroll to position [113, 0]
click at [461, 107] on button "All plans" at bounding box center [494, 117] width 130 height 21
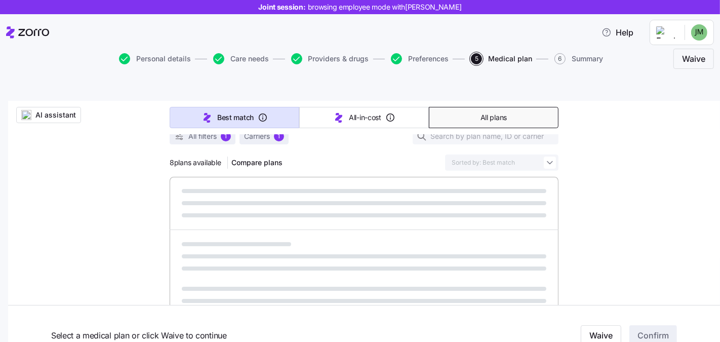
type input "Sorted by: Premium"
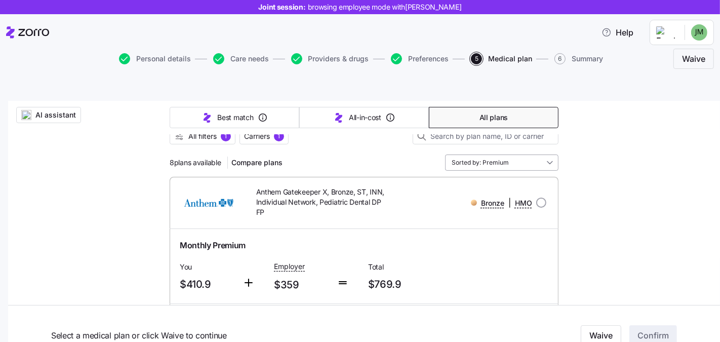
click at [525, 154] on input "Sorted by: Premium" at bounding box center [501, 162] width 113 height 16
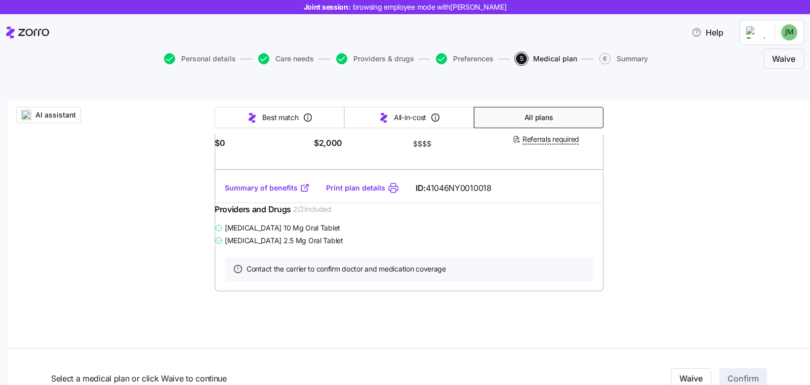
scroll to position [2657, 0]
click at [264, 193] on link "Summary of benefits" at bounding box center [267, 188] width 85 height 10
click at [587, 11] on div "Platinum | HMO" at bounding box center [517, 0] width 155 height 21
click at [586, 5] on input "radio" at bounding box center [586, 0] width 10 height 10
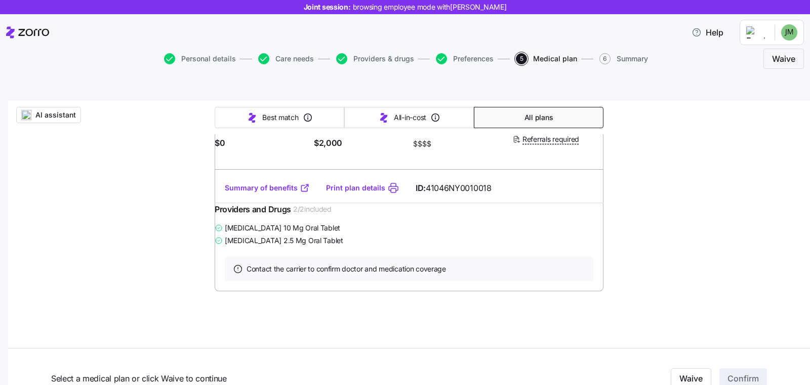
radio input "true"
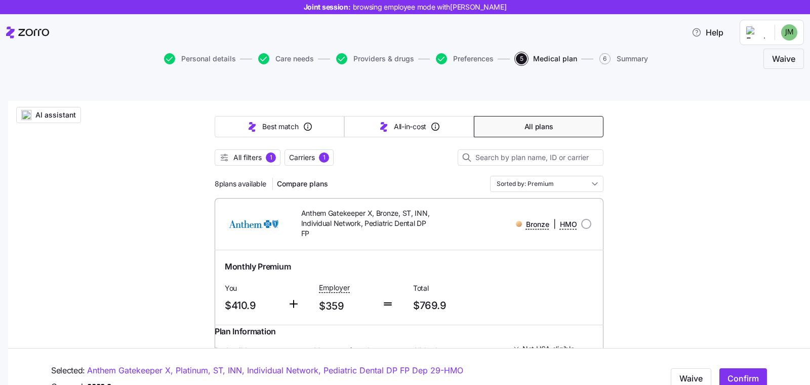
scroll to position [0, 0]
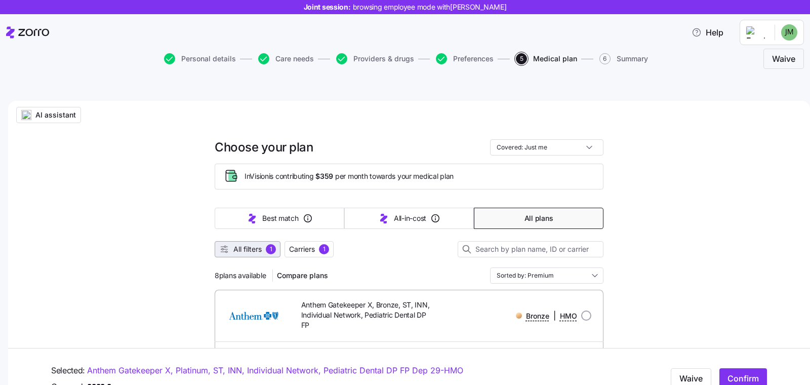
click at [247, 244] on span "All filters" at bounding box center [247, 249] width 28 height 10
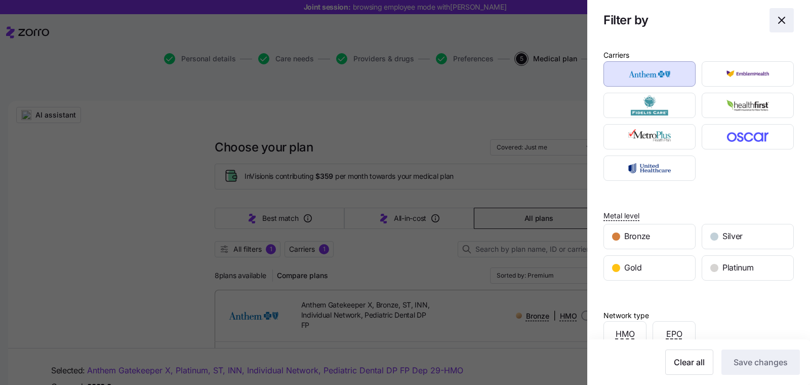
click at [719, 15] on icon "button" at bounding box center [781, 20] width 12 height 12
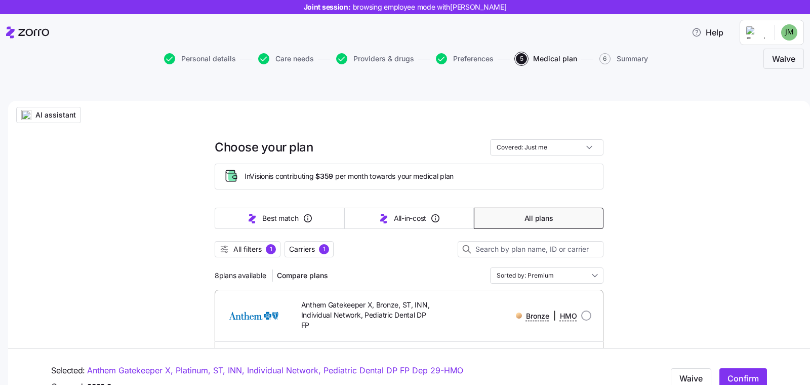
click at [55, 107] on button "AI assistant" at bounding box center [48, 115] width 65 height 16
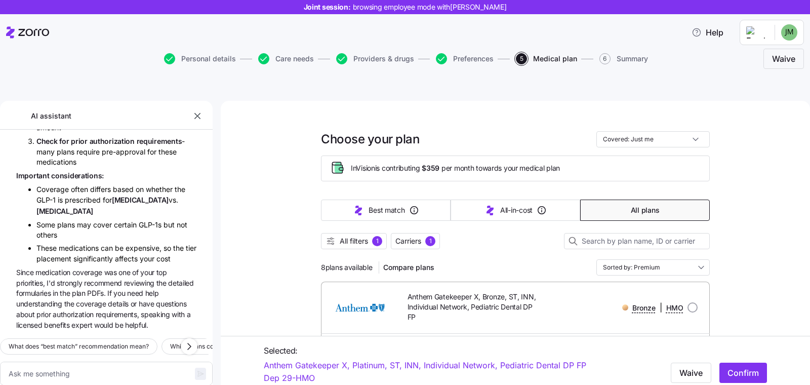
scroll to position [210, 0]
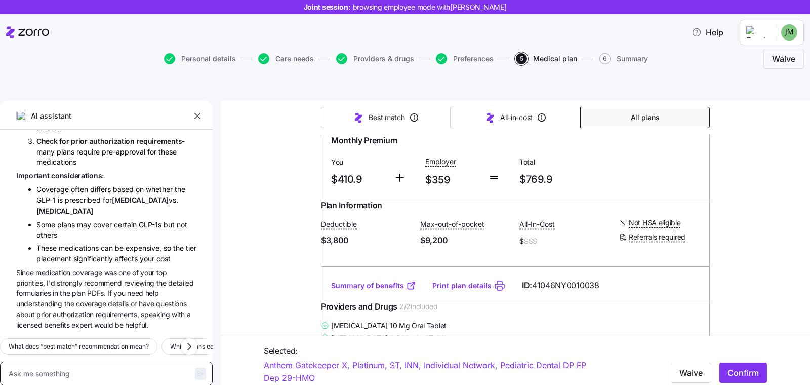
click at [131, 341] on textarea at bounding box center [106, 373] width 213 height 24
type textarea "x"
type textarea "w"
type textarea "x"
type textarea "wh"
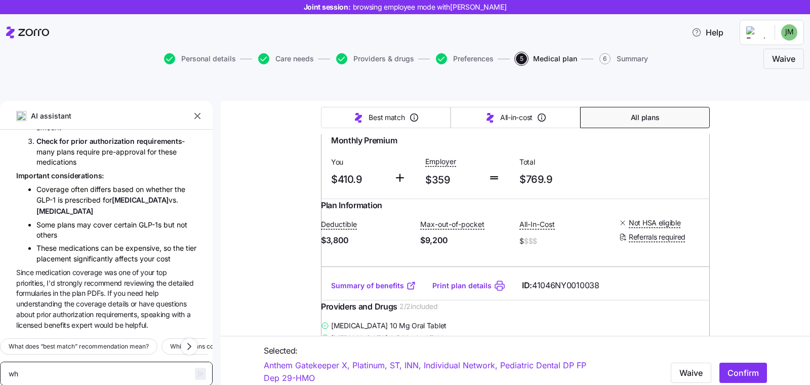
type textarea "x"
type textarea "whi"
type textarea "x"
type textarea "whic"
type textarea "x"
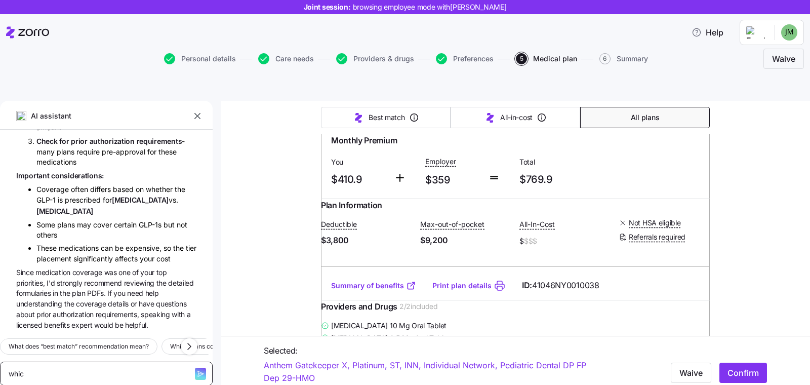
type textarea "which"
type textarea "x"
type textarea "which"
type textarea "x"
type textarea "which p"
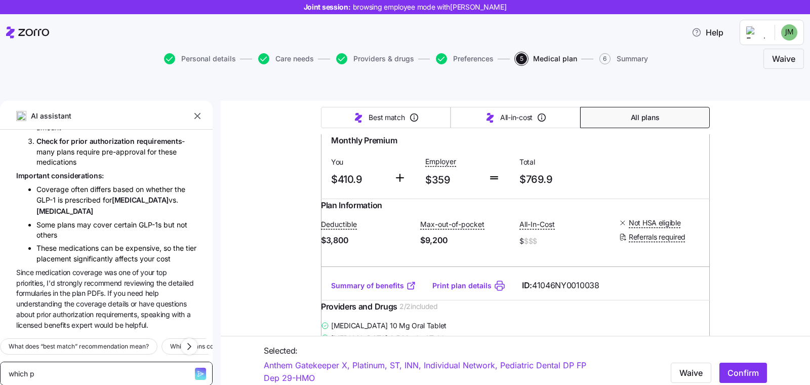
type textarea "x"
type textarea "which pl"
type textarea "x"
type textarea "which pla"
type textarea "x"
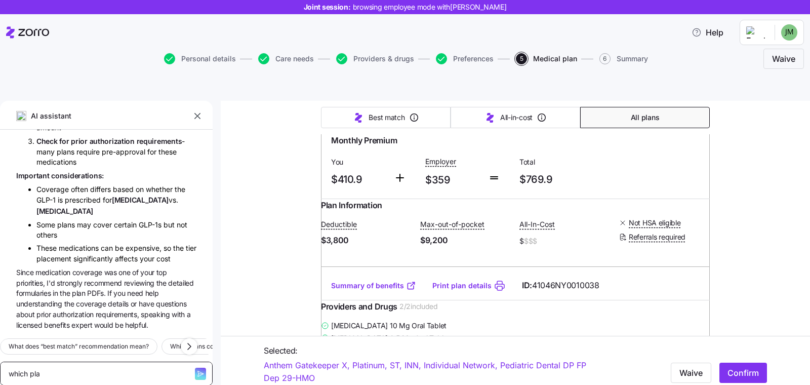
type textarea "which plan"
type textarea "x"
type textarea "which plans"
type textarea "x"
type textarea "which plans"
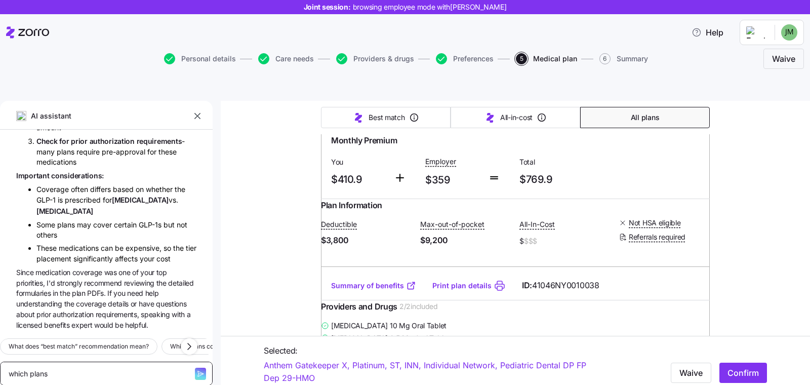
type textarea "x"
type textarea "which plans h"
type textarea "x"
type textarea "which plans ha"
type textarea "x"
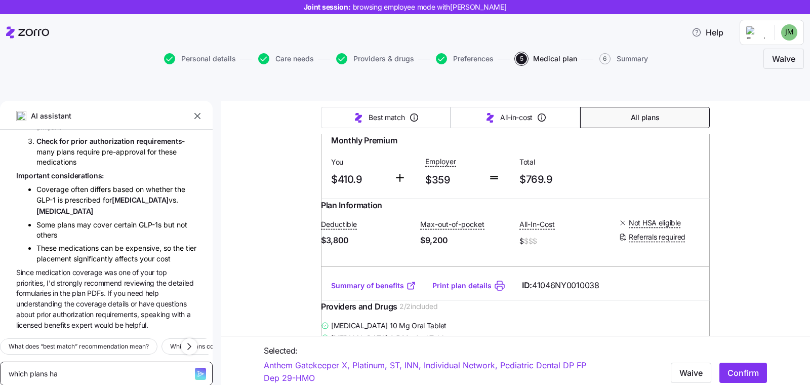
type textarea "which plans hav"
type textarea "x"
type textarea "which plans ha"
type textarea "x"
type textarea "which plans h"
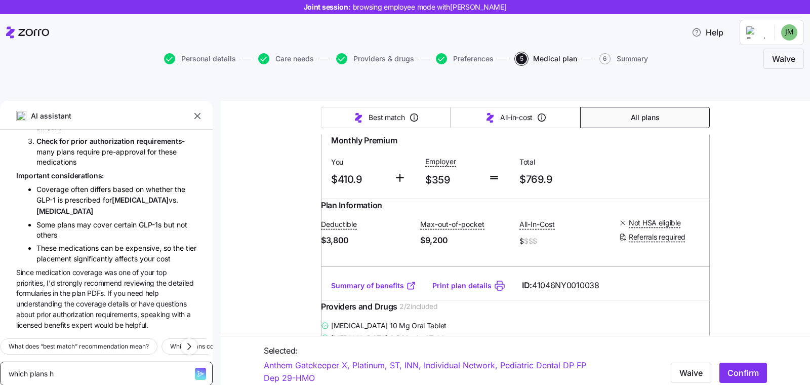
type textarea "x"
type textarea "which plans"
type textarea "x"
type textarea "which plans c"
type textarea "x"
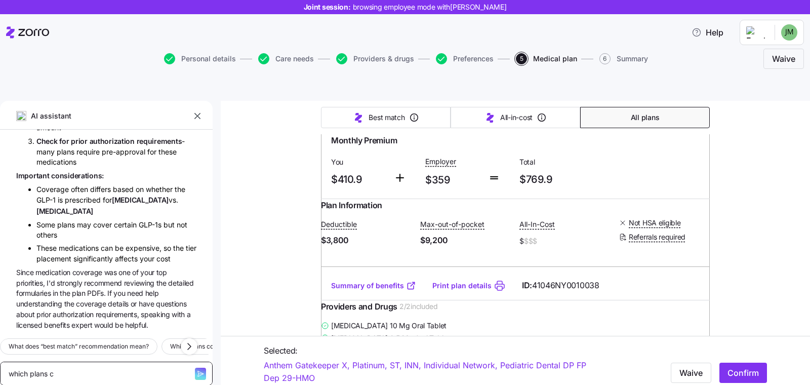
type textarea "which plans co"
type textarea "x"
type textarea "which plans cov"
type textarea "x"
type textarea "which plans cove"
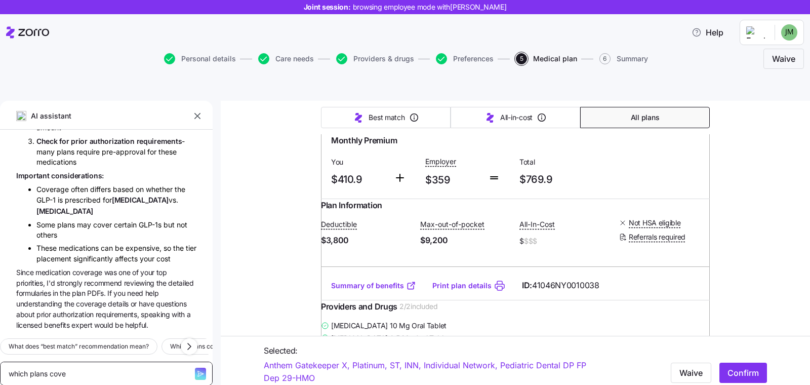
type textarea "x"
type textarea "which plans cover"
type textarea "x"
type textarea "which plans covera"
type textarea "x"
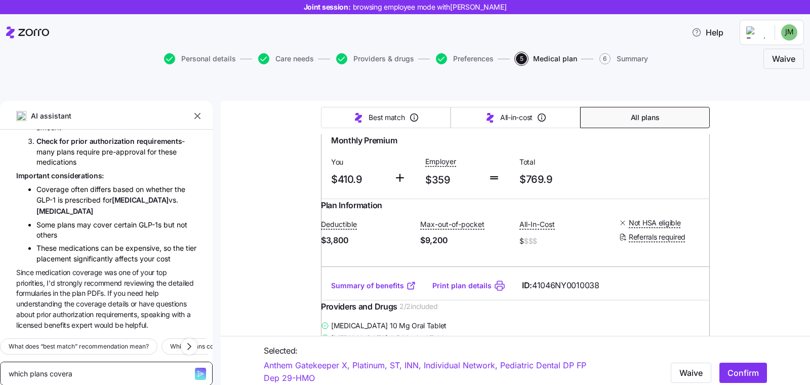
type textarea "which plans covera"
type textarea "x"
type textarea "which plans covera"
type textarea "x"
type textarea "which plans cover"
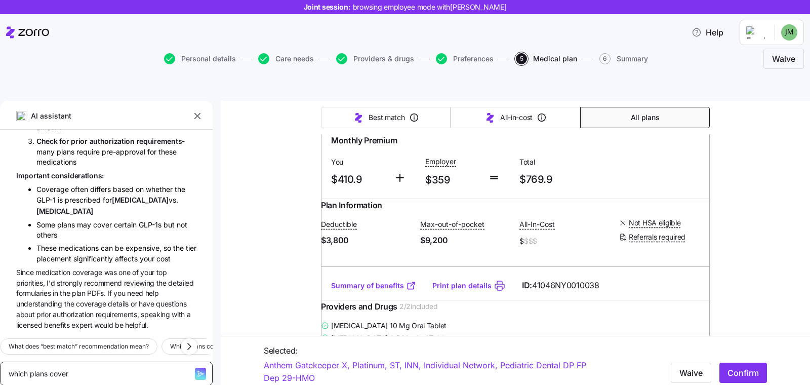
type textarea "x"
type textarea "which plans cover"
type textarea "x"
type textarea "which plans cover a"
type textarea "x"
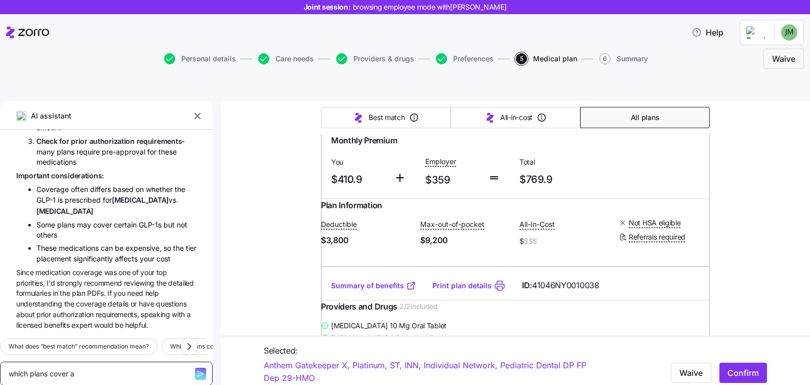
type textarea "which plans cover a"
type textarea "x"
type textarea "which plans cover a D"
type textarea "x"
type textarea "which plans cover a DM"
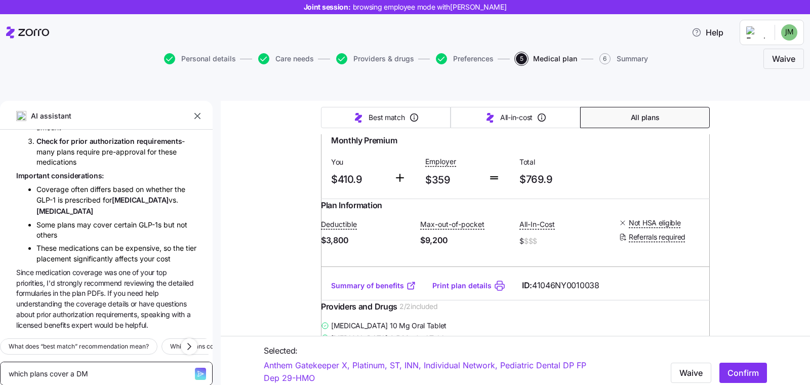
type textarea "x"
type textarea "which plans cover a DME"
type textarea "x"
type textarea "which plans cover a DME"
type textarea "x"
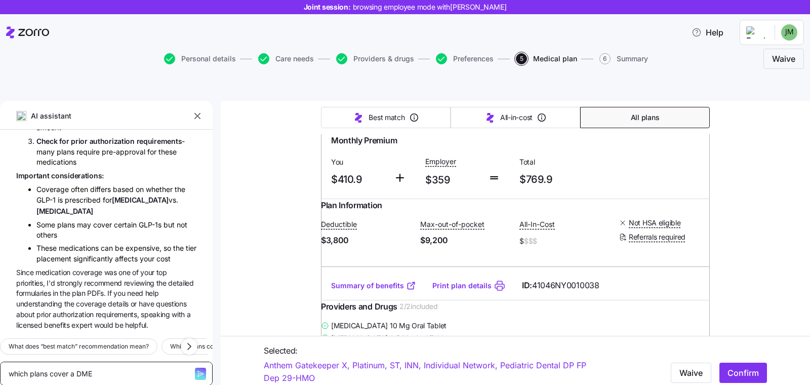
type textarea "which plans cover a DME b"
type textarea "x"
type textarea "which plans cover a DME be"
type textarea "x"
type textarea "which plans cover a DME ben"
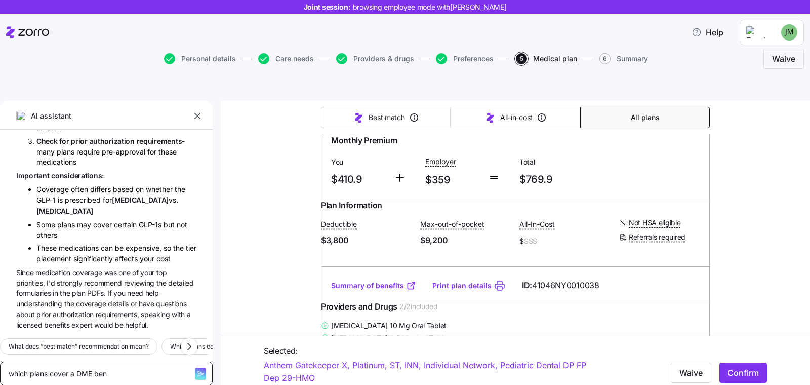
type textarea "x"
type textarea "which plans cover a DME bene"
type textarea "x"
type textarea "which plans cover a DME benef"
type textarea "x"
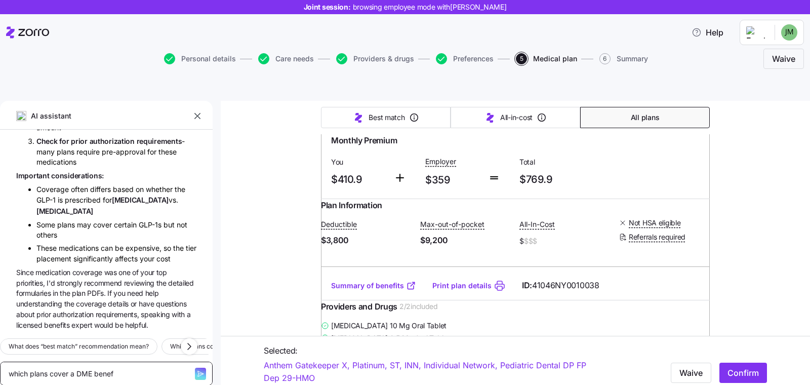
type textarea "which plans cover a DME benefi"
type textarea "x"
type textarea "which plans cover a DME benefit"
type textarea "x"
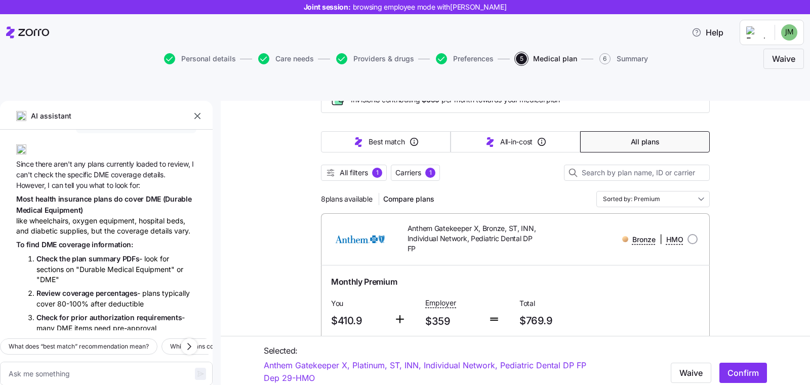
scroll to position [0, 0]
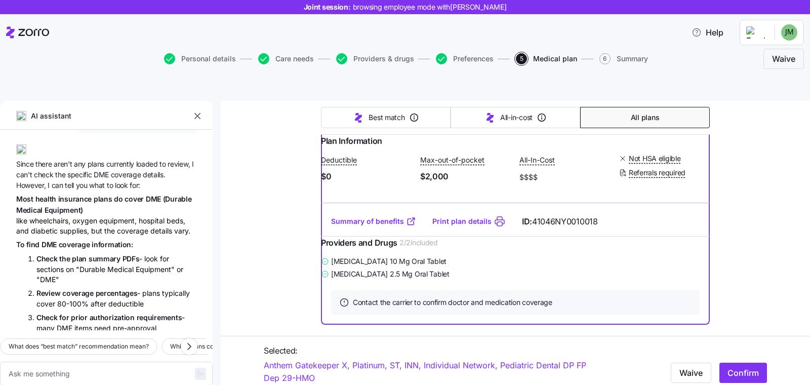
scroll to position [2547, 0]
click at [472, 49] on span "Anthem Gatekeeper X, Platinum, ST, INN, Individual Network, Pediatric Dental DP…" at bounding box center [474, 33] width 135 height 31
copy span "Pediatric"
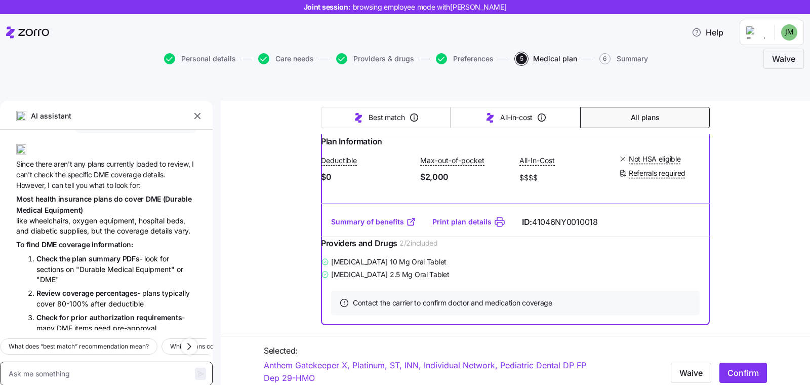
click at [104, 341] on textarea at bounding box center [106, 373] width 213 height 24
type textarea "x"
type textarea "W"
type textarea "x"
type textarea "Wg"
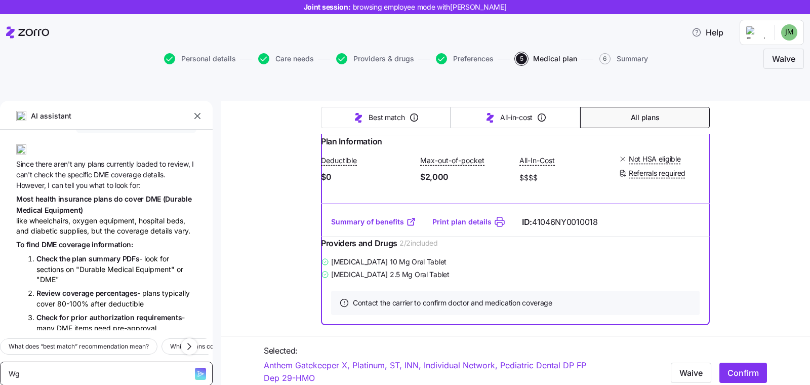
type textarea "x"
type textarea "Wgt"
type textarea "x"
type textarea "Wg"
type textarea "x"
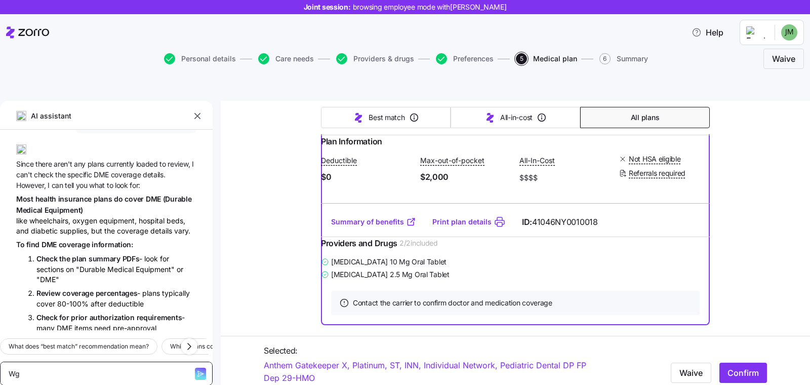
type textarea "W"
type textarea "x"
type textarea "Wh"
type textarea "x"
type textarea "Wha"
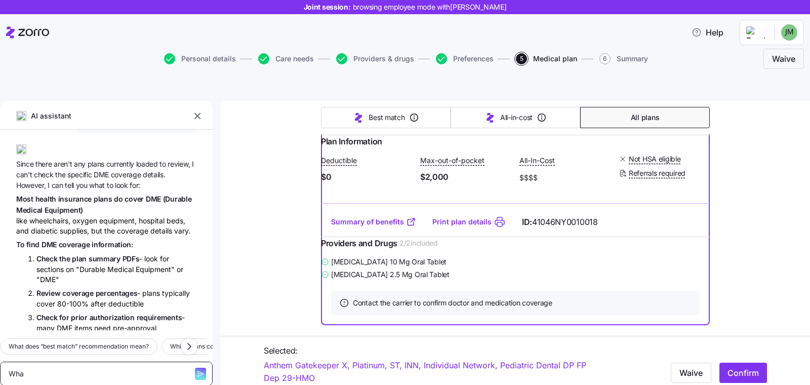
type textarea "x"
type textarea "What"
type textarea "x"
type textarea "What"
type textarea "x"
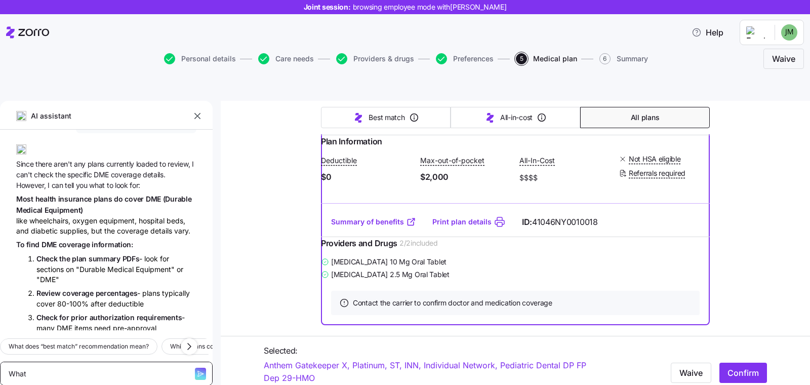
type textarea "What a"
type textarea "x"
type textarea "What ab"
type textarea "x"
type textarea "What abou"
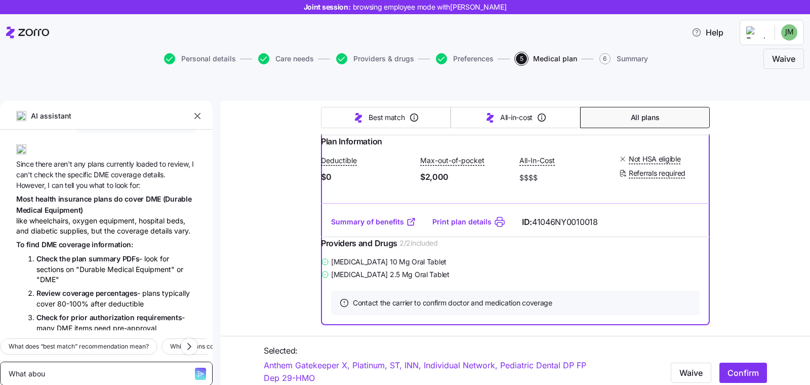
type textarea "x"
type textarea "What about"
type textarea "x"
type textarea "What about"
type textarea "x"
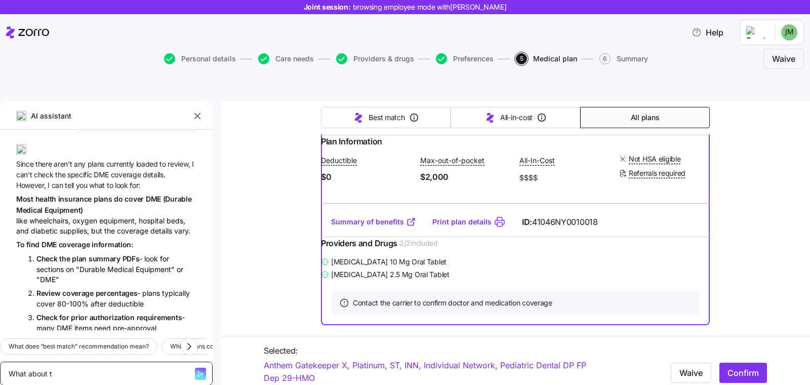
type textarea "What about th"
type textarea "x"
type textarea "What about thi"
type textarea "x"
type textarea "What about this"
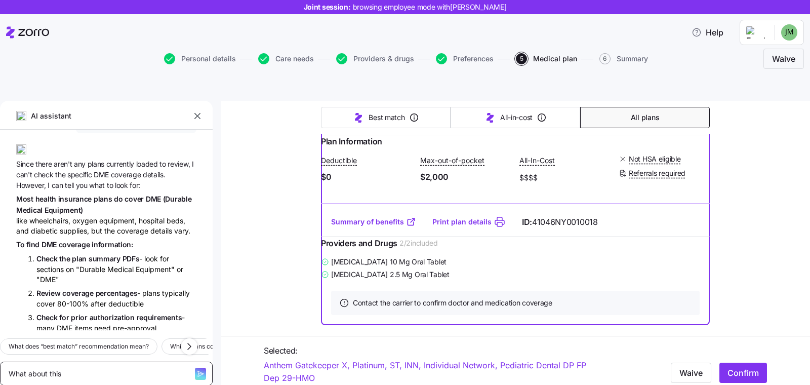
type textarea "x"
type textarea "What about this p"
type textarea "x"
type textarea "What about this pl"
type textarea "x"
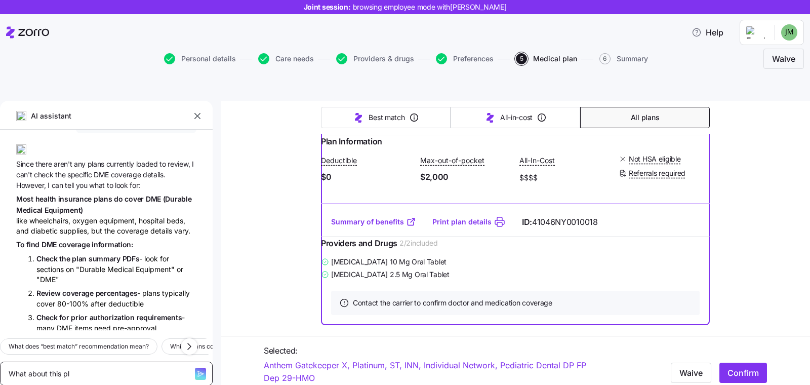
type textarea "What about this pla"
type textarea "x"
type textarea "What about this plan"
type textarea "x"
type textarea "What about this plan:"
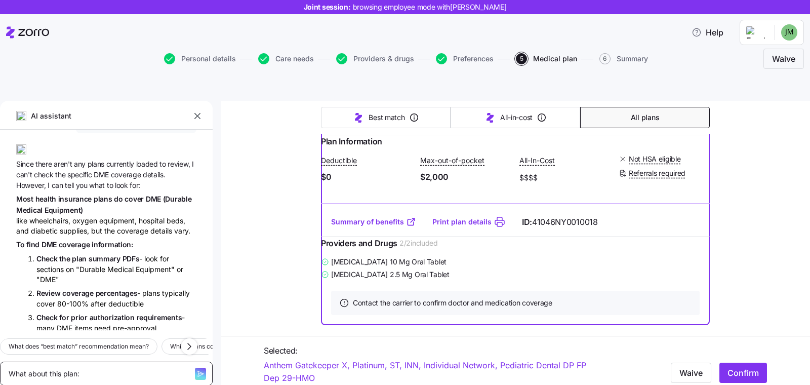
type textarea "x"
type textarea "What about this plan:"
paste textarea "Anthem Gatekeeper X, Platinum, ST, INN, Individual Network, Pediatric Dental DP…"
type textarea "x"
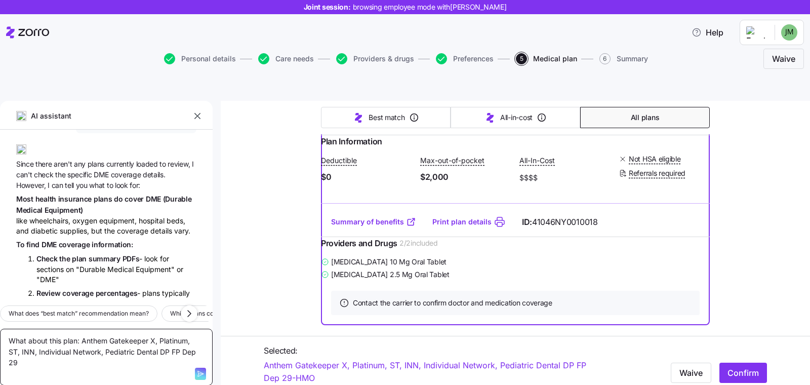
type textarea "What about this plan: Anthem Gatekeeper X, Platinum, ST, INN, Individual Networ…"
type textarea "x"
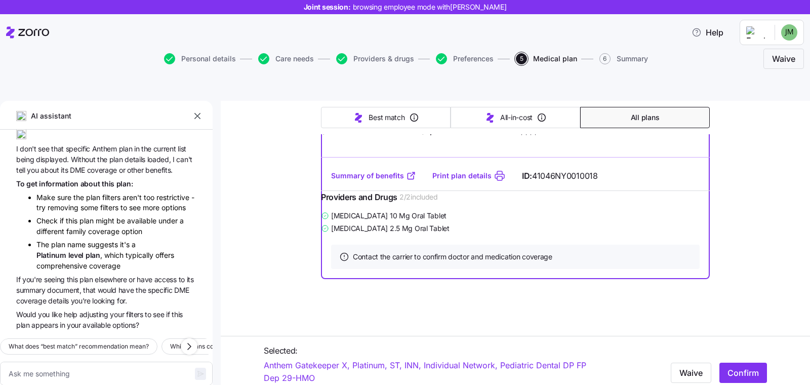
scroll to position [2740, 0]
click at [353, 181] on link "Summary of benefits" at bounding box center [373, 176] width 85 height 10
type textarea "x"
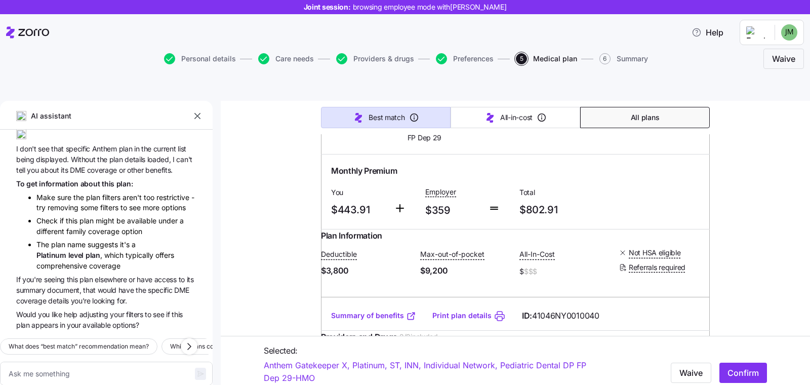
scroll to position [0, 0]
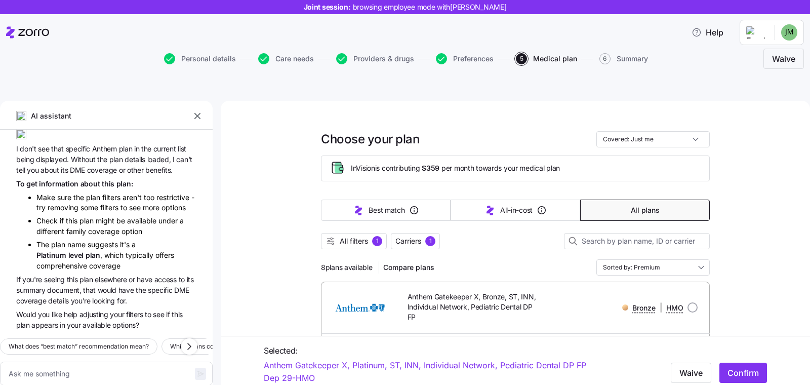
click at [199, 111] on icon "button" at bounding box center [197, 116] width 10 height 10
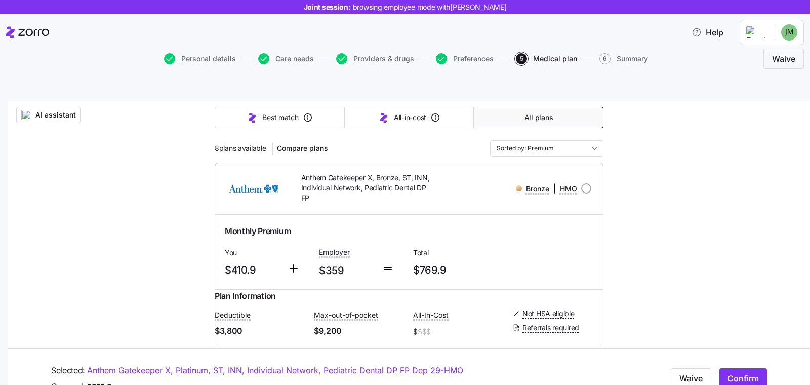
scroll to position [83, 0]
